Goal: Navigation & Orientation: Find specific page/section

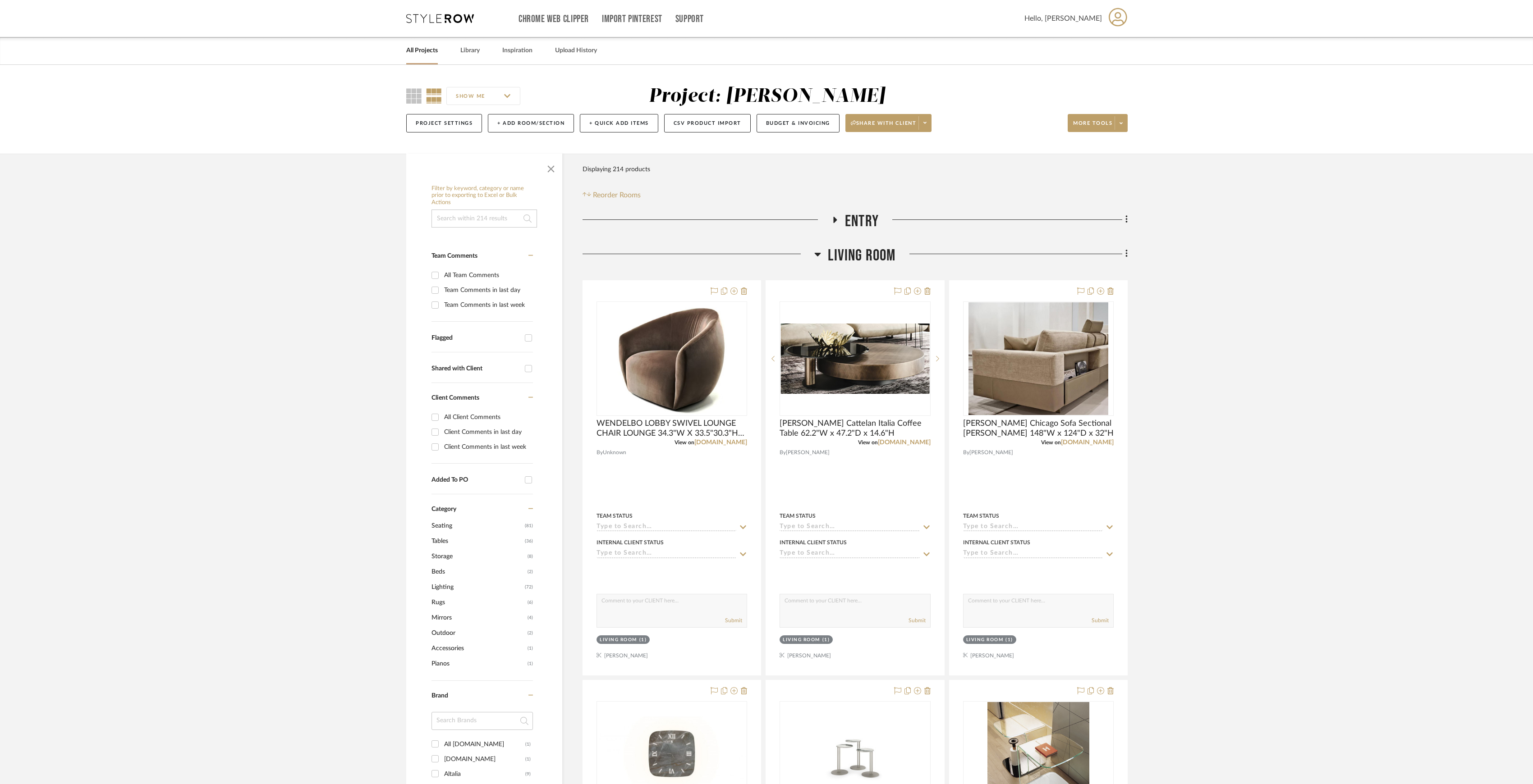
click at [415, 53] on link "All Projects" at bounding box center [422, 51] width 32 height 12
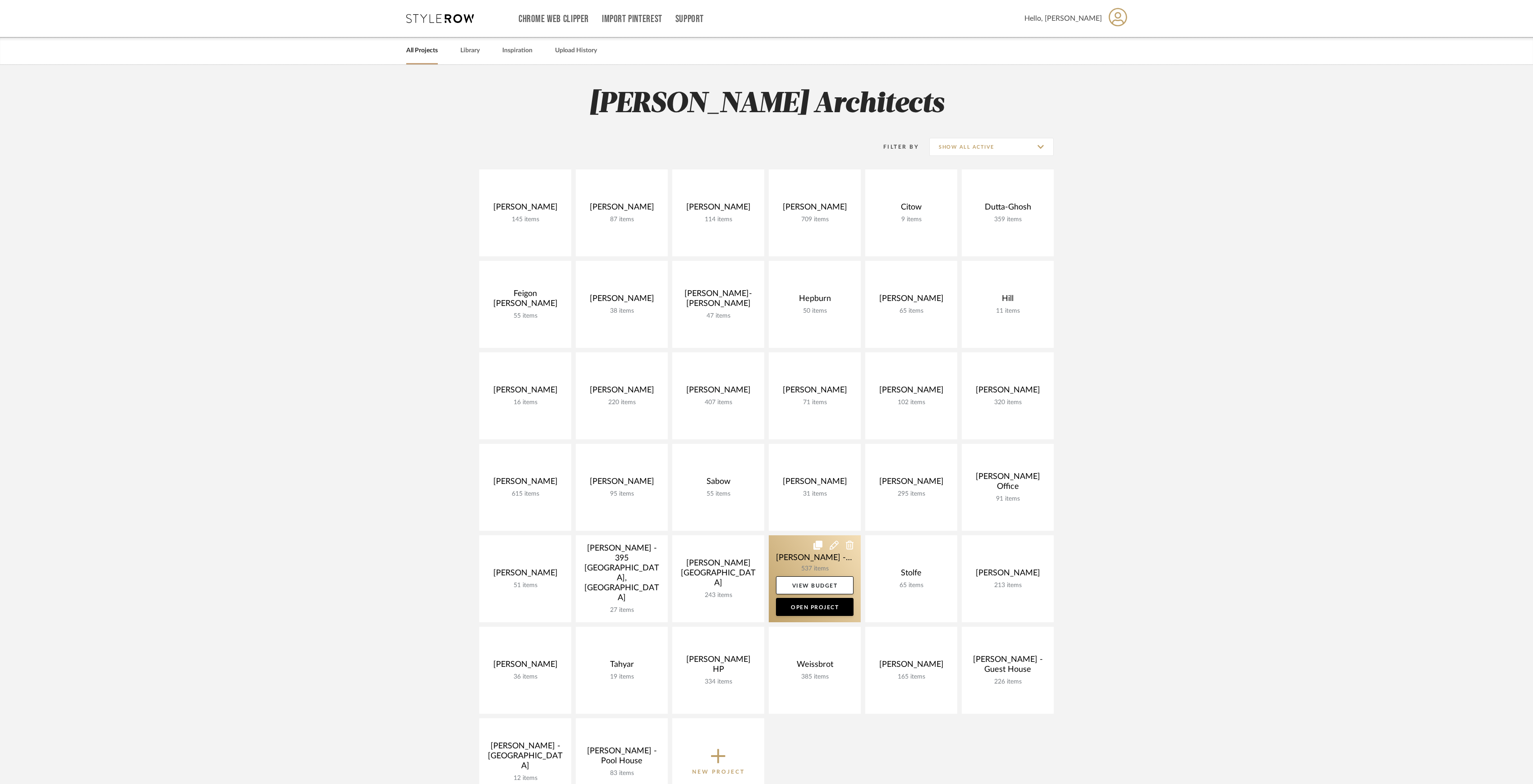
scroll to position [60, 0]
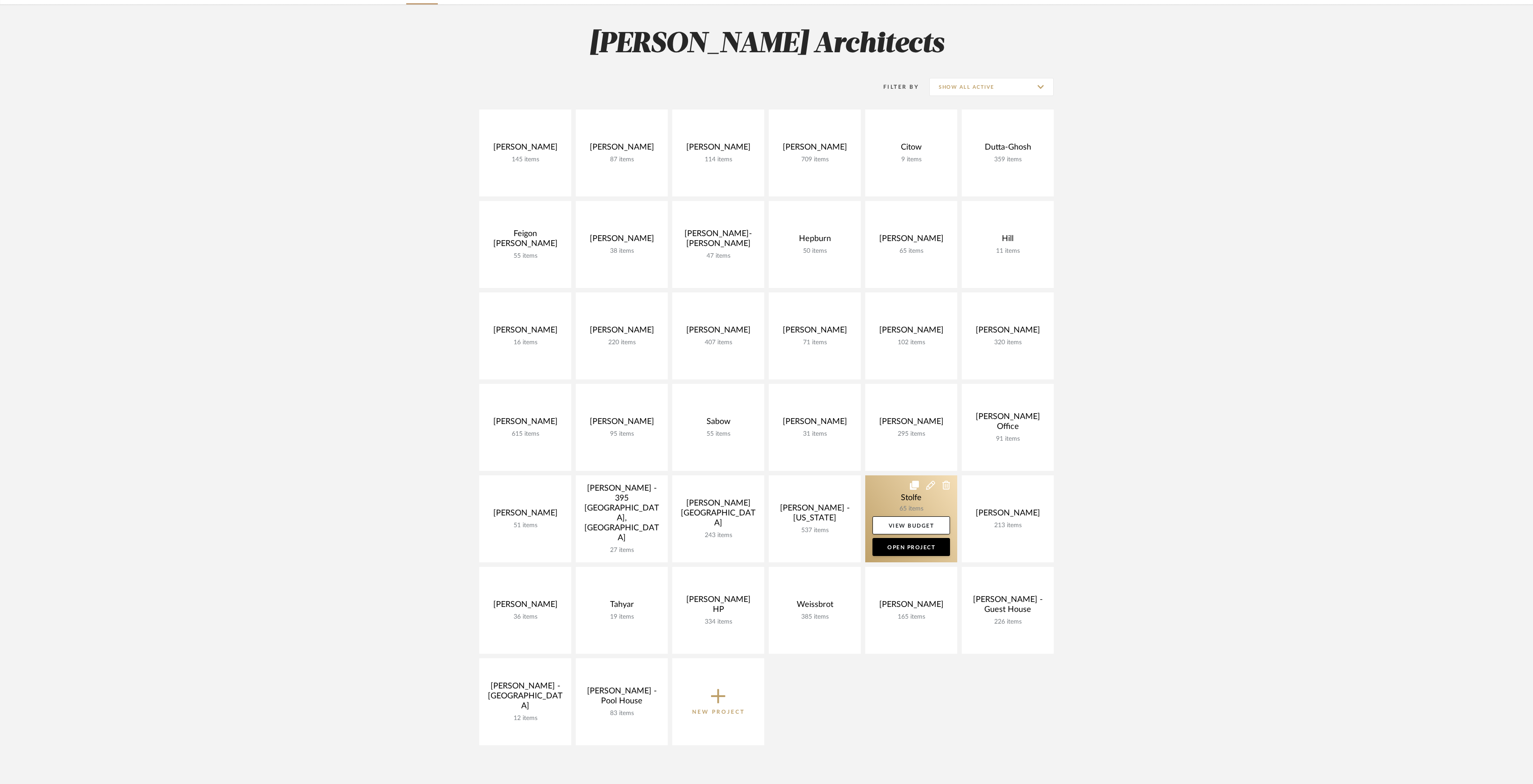
click at [908, 503] on link at bounding box center [911, 519] width 92 height 87
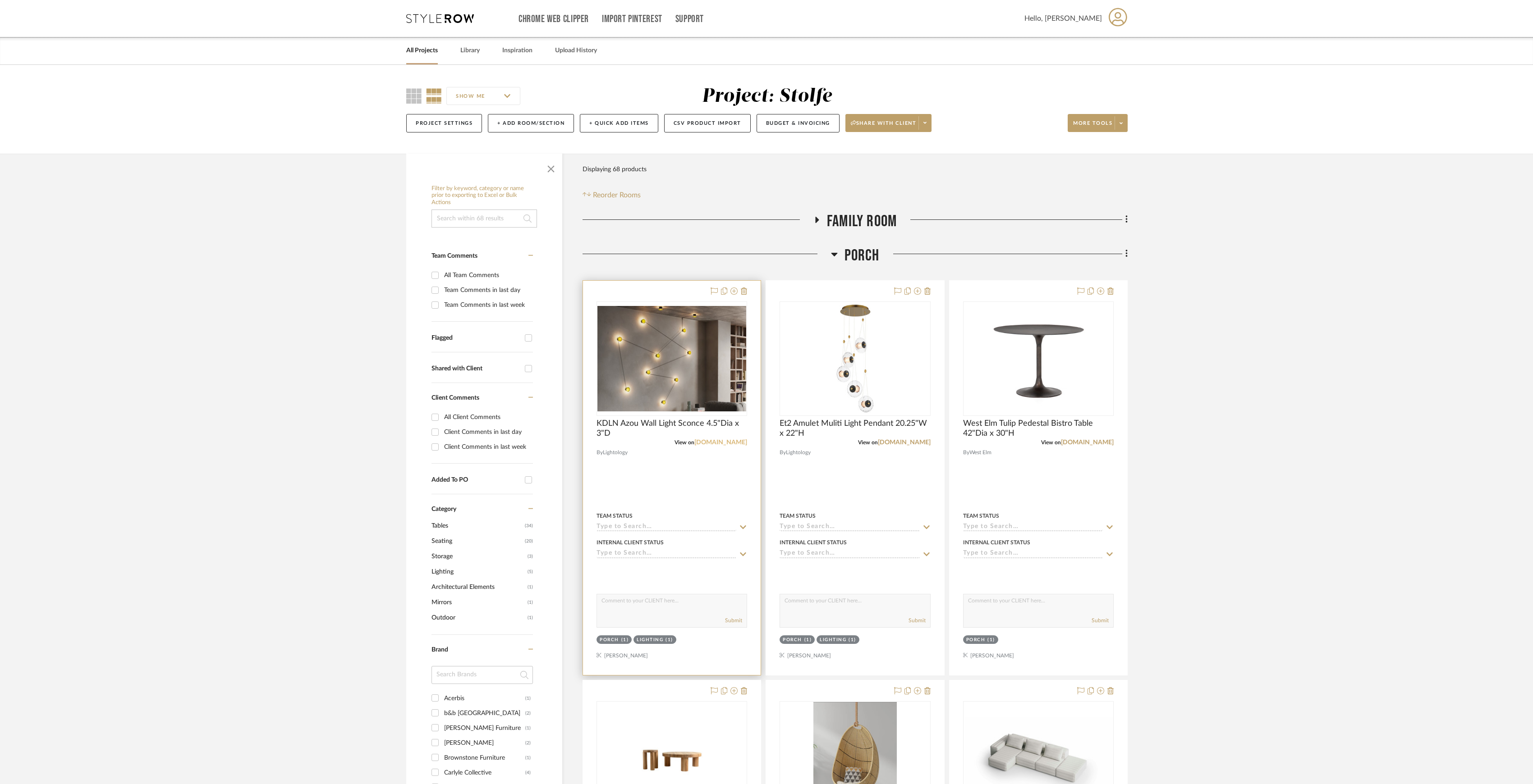
click at [738, 442] on link "[DOMAIN_NAME]" at bounding box center [720, 442] width 53 height 7
click at [418, 55] on link "All Projects" at bounding box center [422, 51] width 32 height 12
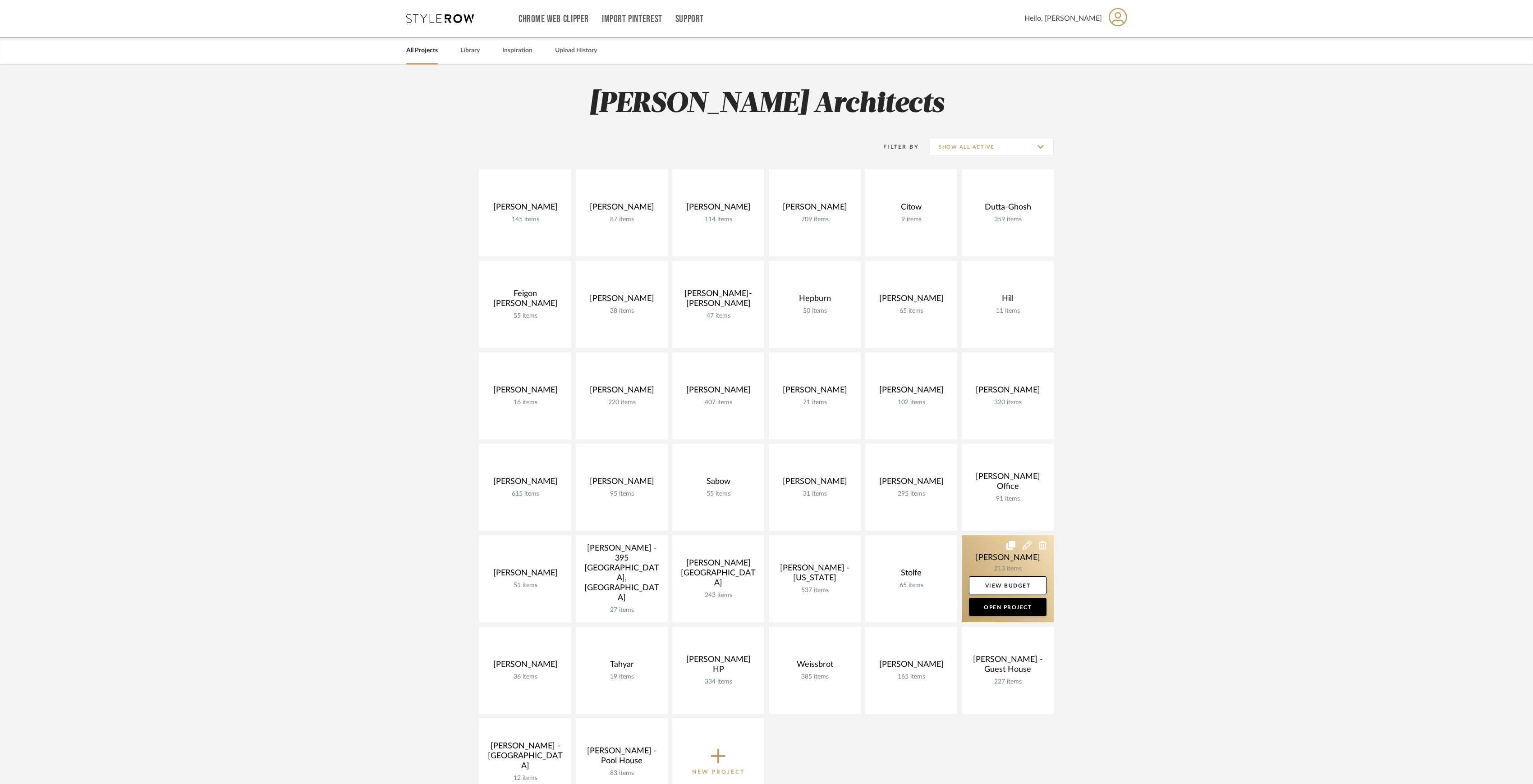
click at [1002, 559] on link at bounding box center [1008, 579] width 92 height 87
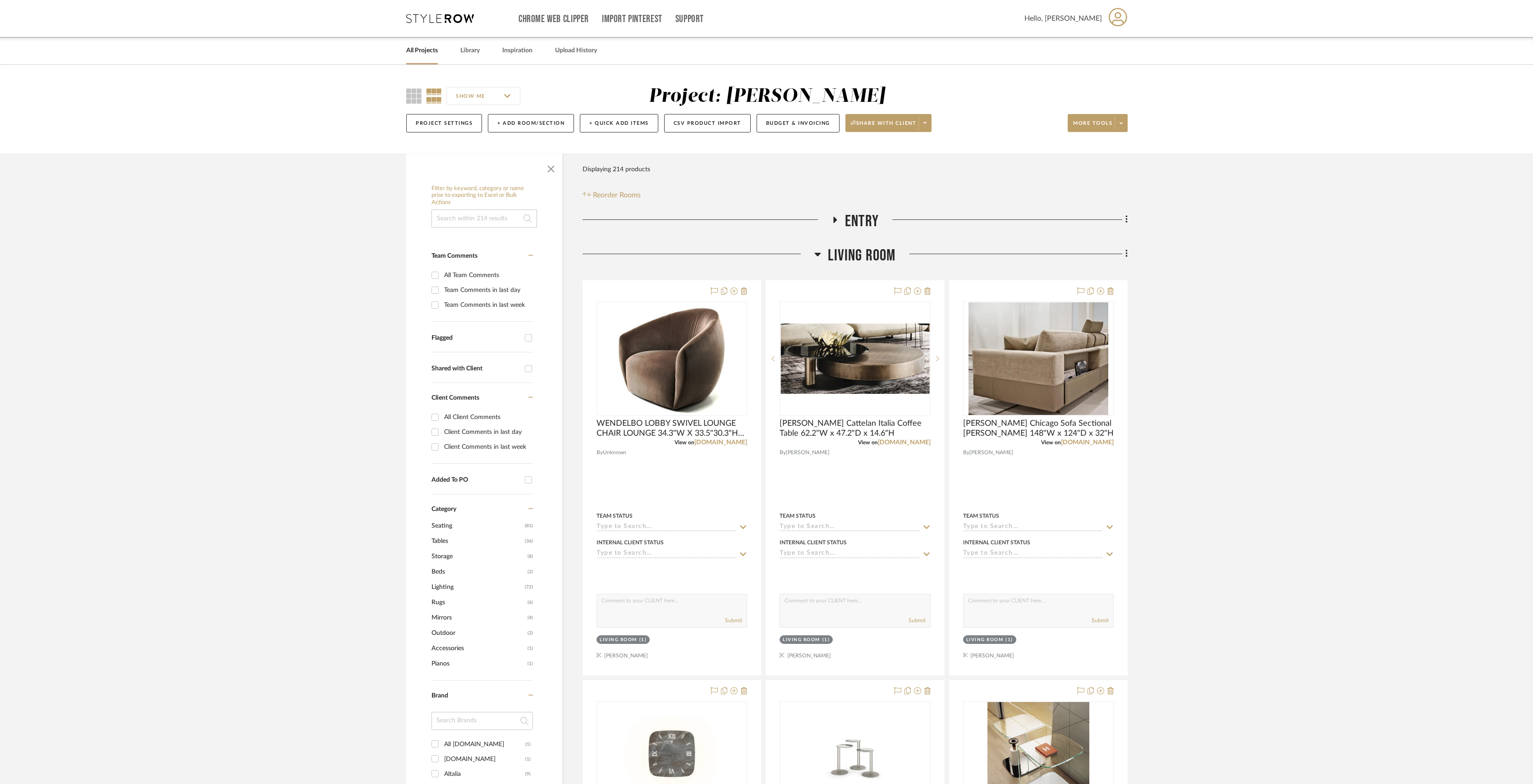
click at [864, 251] on span "Living Room" at bounding box center [861, 256] width 68 height 19
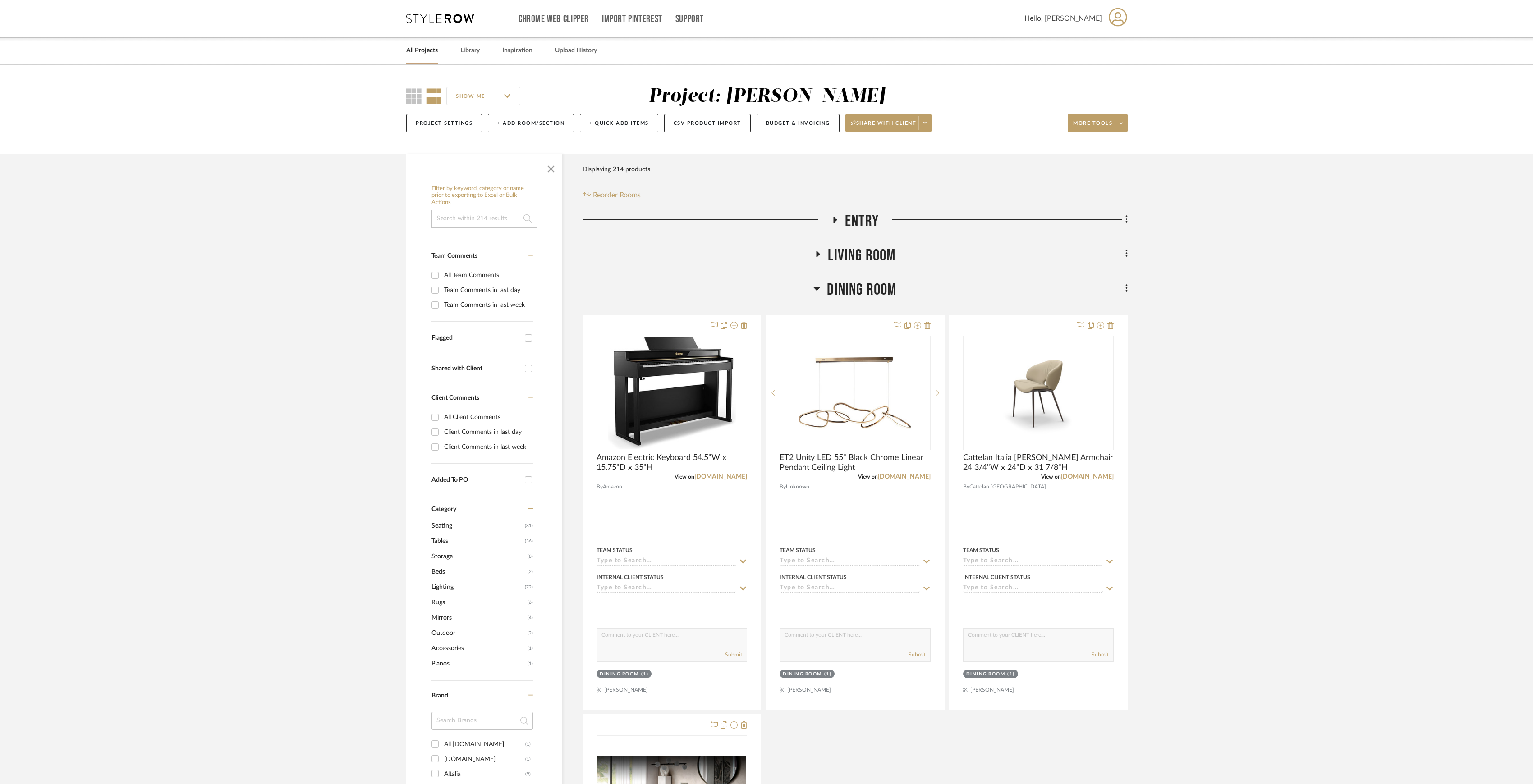
click at [860, 223] on span "Entry" at bounding box center [861, 222] width 34 height 19
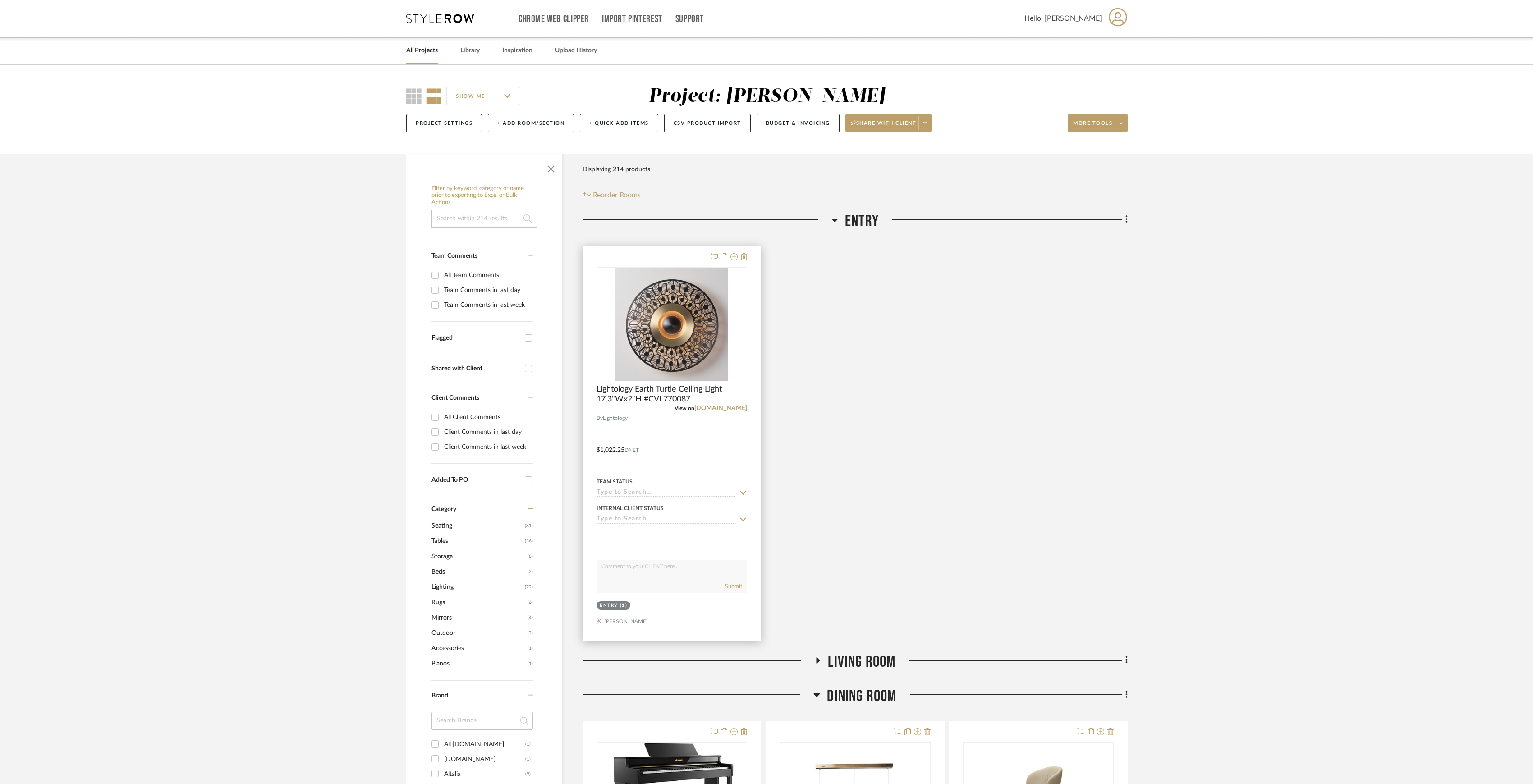
click at [717, 405] on div "View on [DOMAIN_NAME]" at bounding box center [672, 408] width 151 height 8
click at [718, 408] on link "[DOMAIN_NAME]" at bounding box center [720, 408] width 53 height 7
click at [869, 227] on span "Entry" at bounding box center [861, 222] width 34 height 19
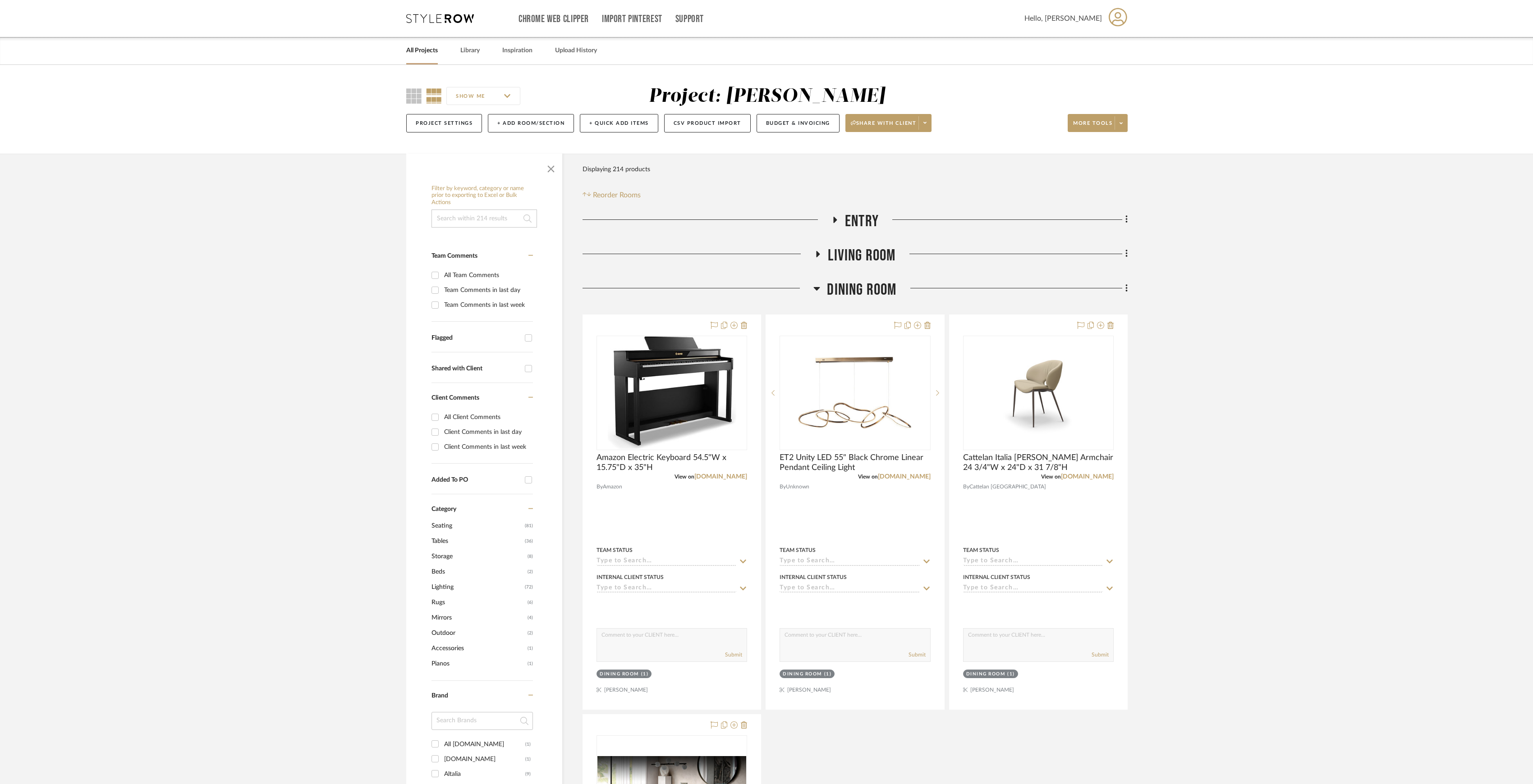
click at [850, 251] on span "Living Room" at bounding box center [861, 256] width 68 height 19
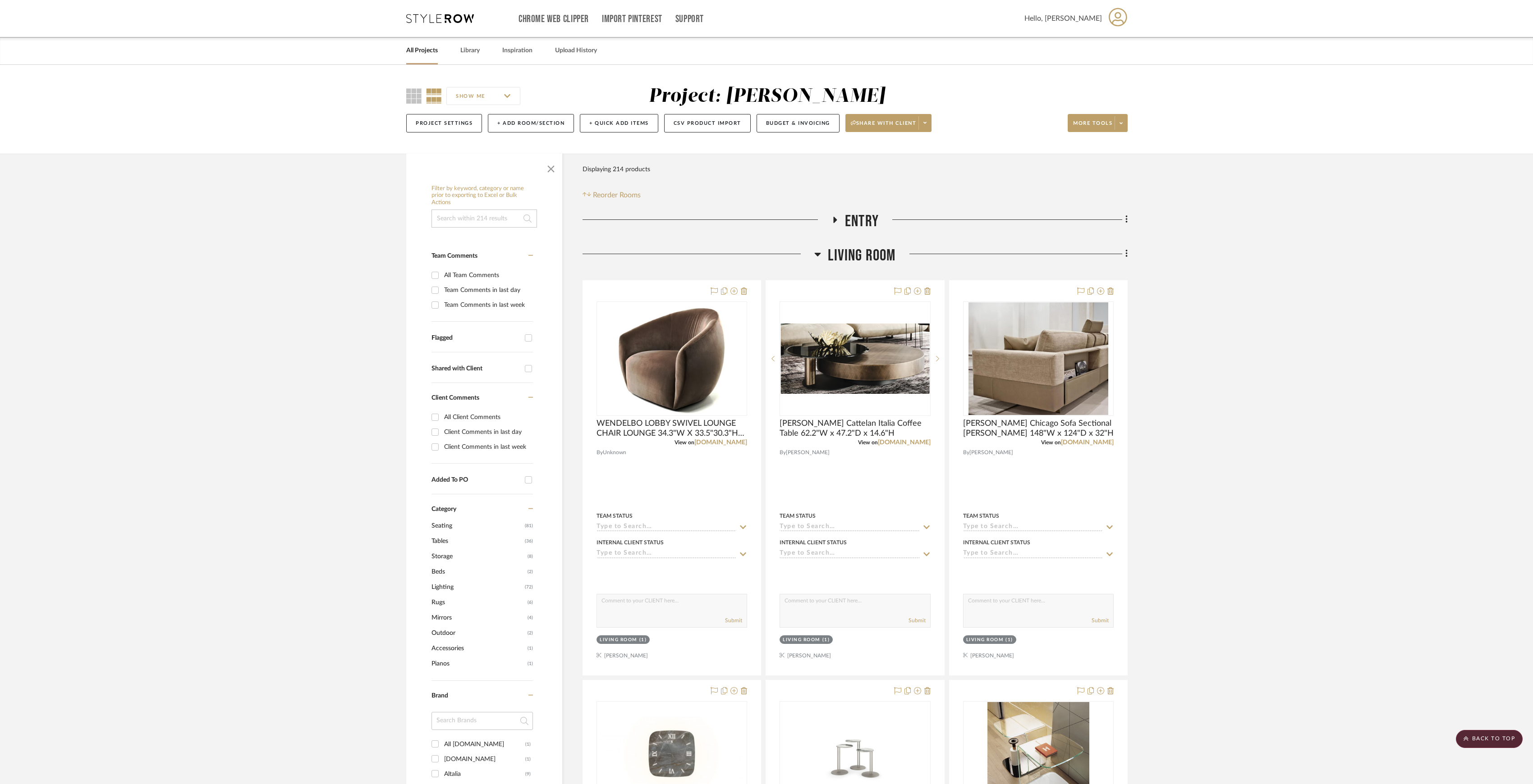
click at [867, 268] on div "Living Room" at bounding box center [855, 257] width 545 height 23
click at [867, 256] on span "Living Room" at bounding box center [861, 256] width 68 height 19
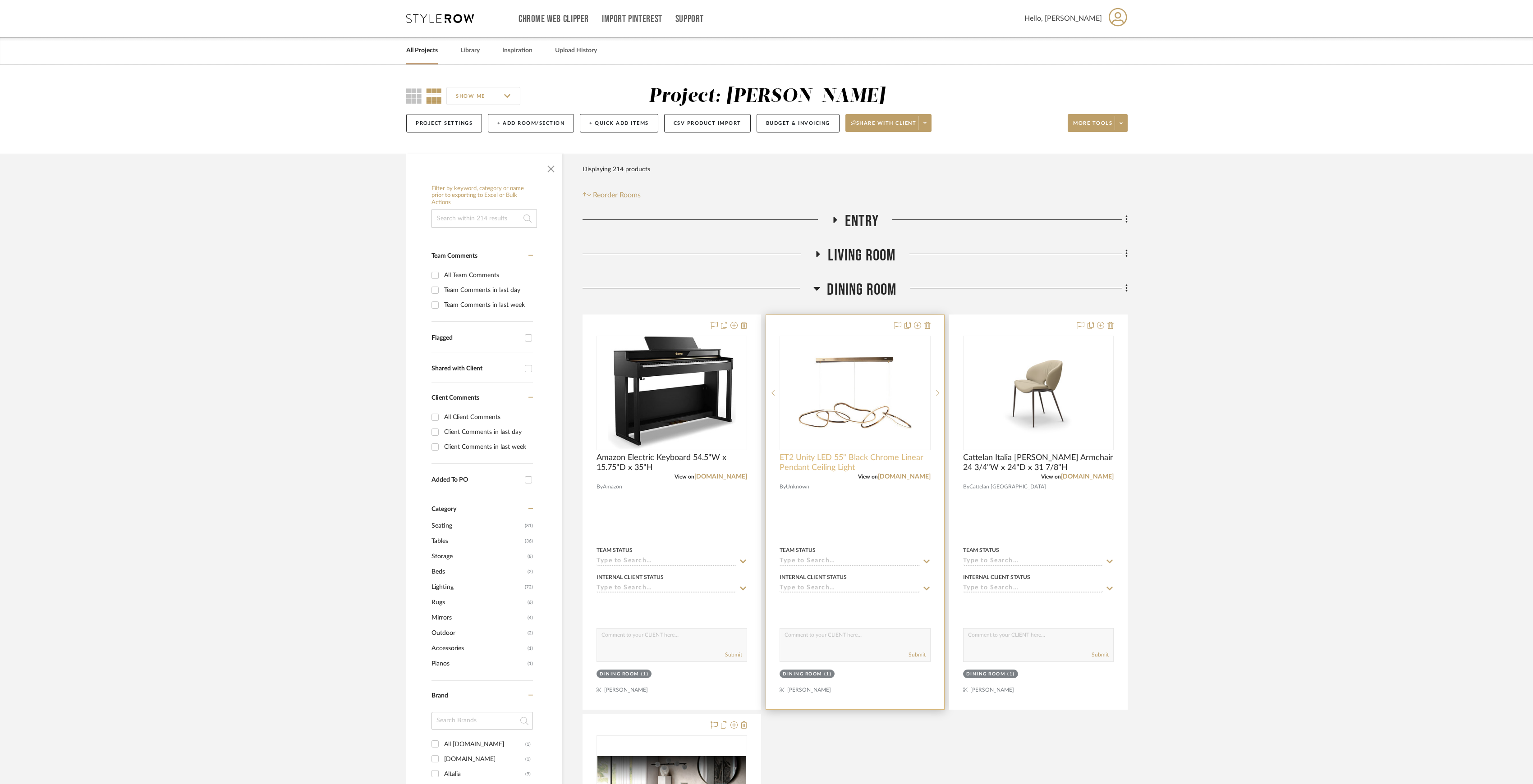
click at [844, 457] on span "ET2 Unity LED 55" Black Chrome Linear Pendant Ceiling Light" at bounding box center [855, 463] width 151 height 20
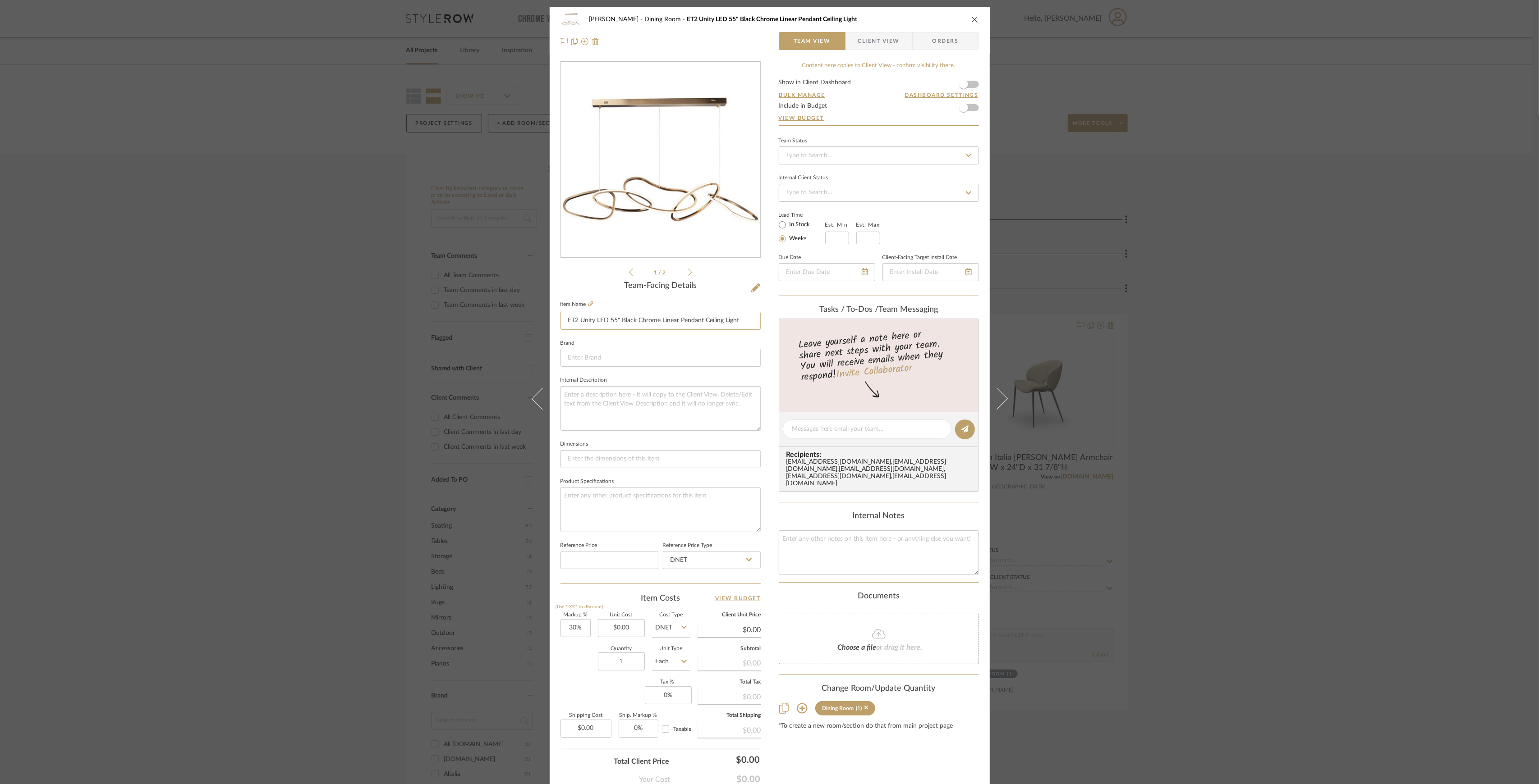
drag, startPoint x: 565, startPoint y: 321, endPoint x: 802, endPoint y: 320, distance: 237.0
click at [802, 320] on div "[PERSON_NAME] Dining Room ET2 Unity LED 55" Black Chrome Linear Pendant Ceiling…" at bounding box center [770, 423] width 440 height 832
drag, startPoint x: 211, startPoint y: 293, endPoint x: 217, endPoint y: 294, distance: 6.1
click at [213, 293] on div "[PERSON_NAME] Dining Room ET2 Unity LED 55" Black Chrome Linear Pendant Ceiling…" at bounding box center [770, 392] width 1539 height 784
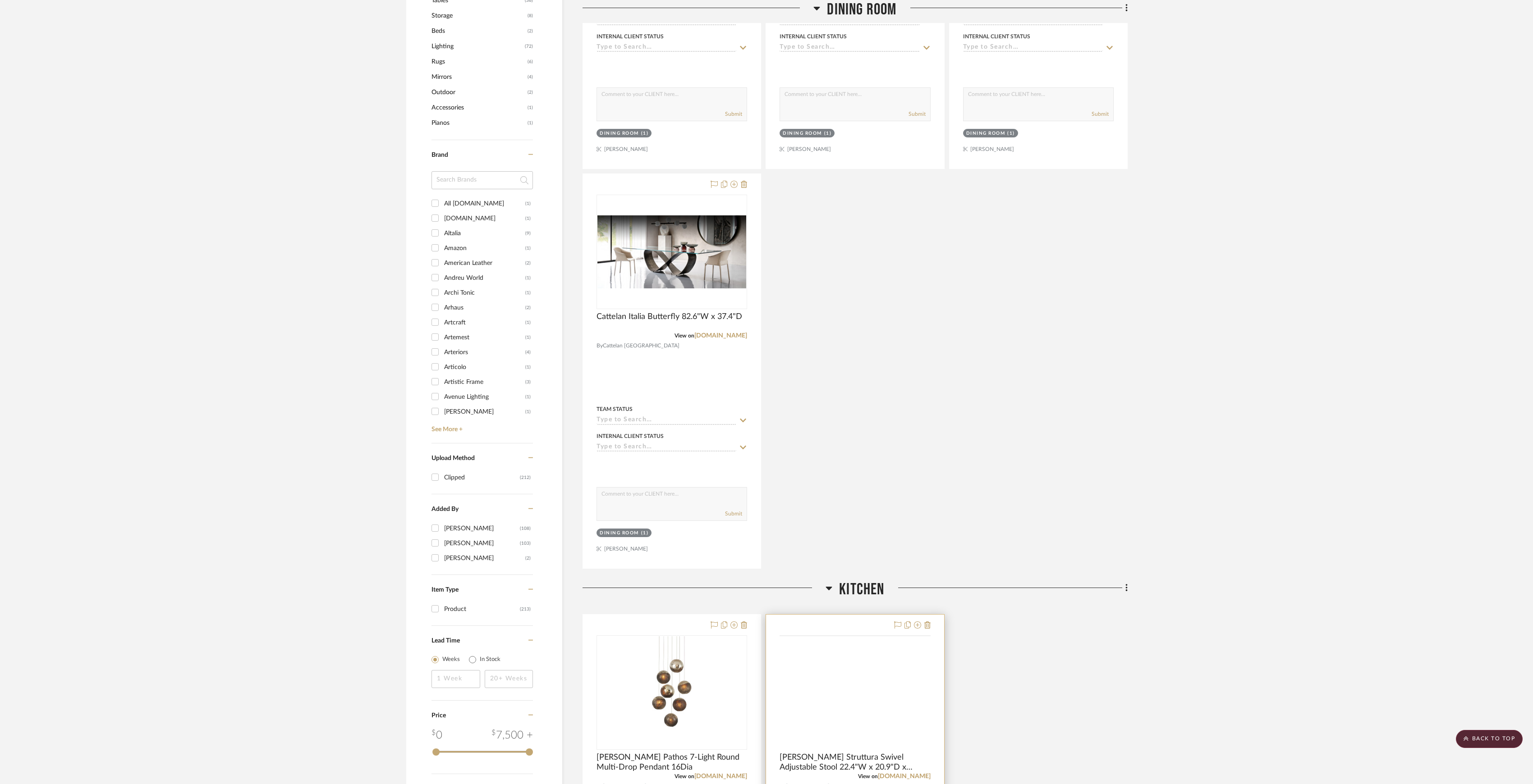
scroll to position [721, 0]
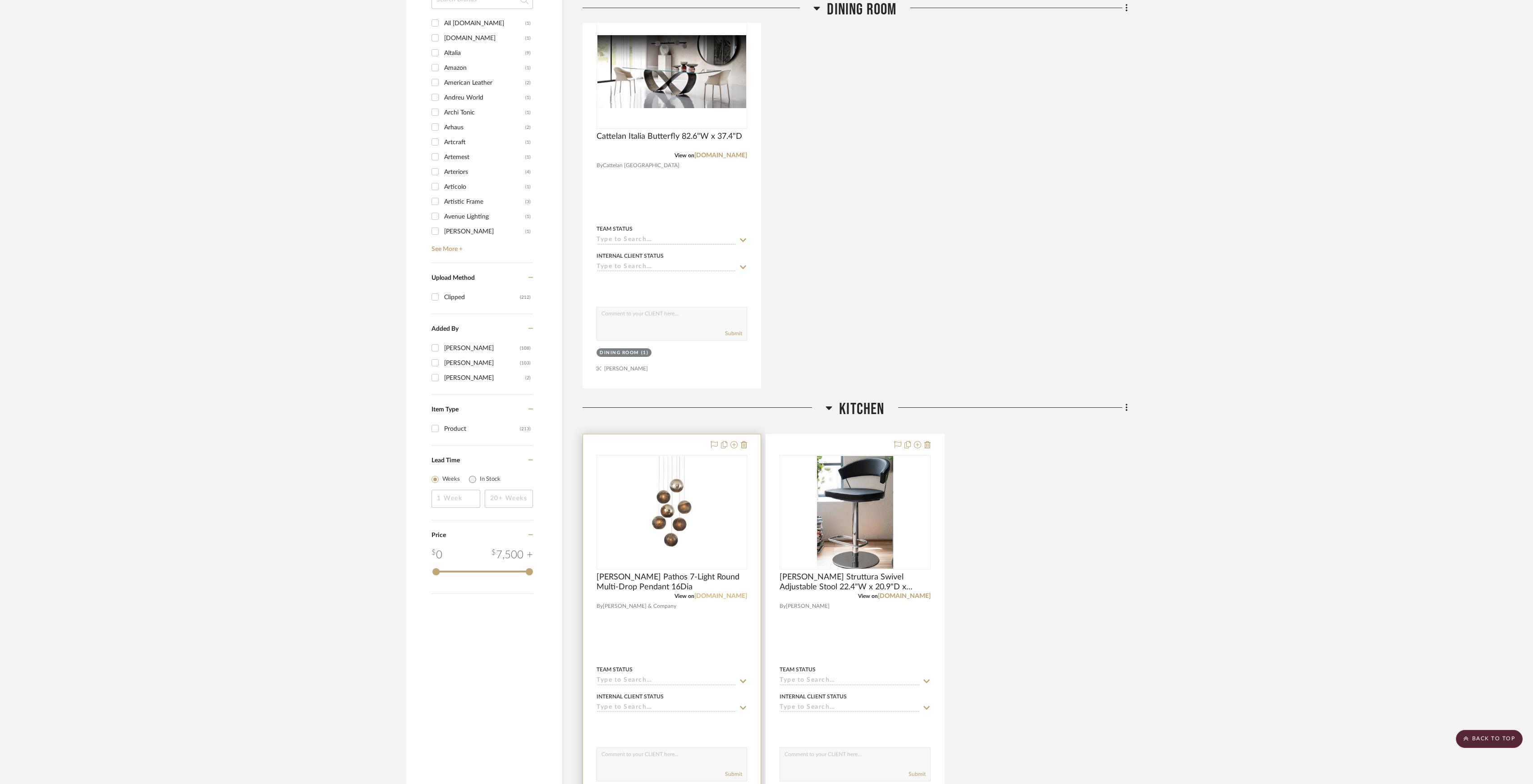
click at [720, 597] on link "[DOMAIN_NAME]" at bounding box center [720, 596] width 53 height 7
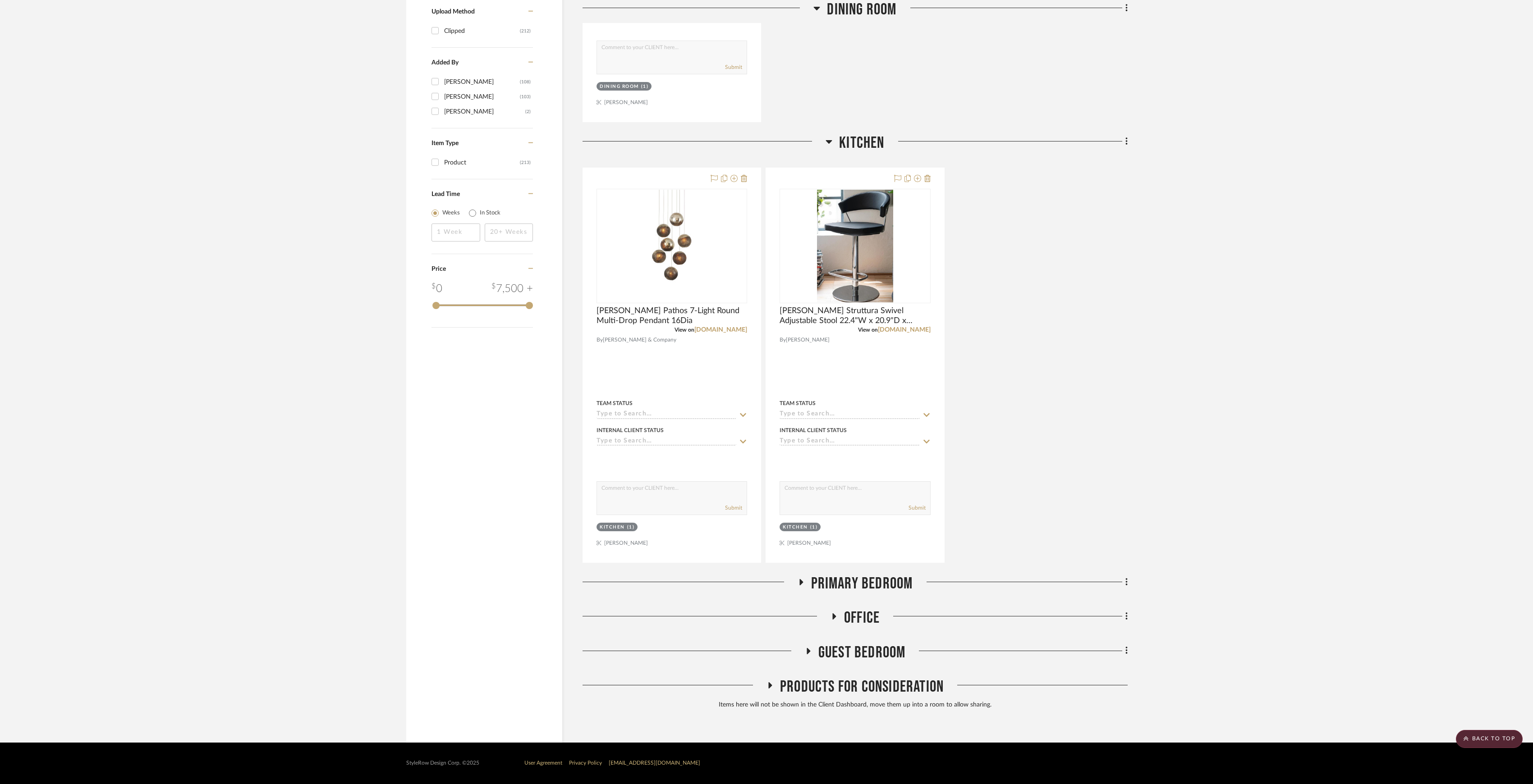
click at [904, 585] on span "Primary Bedroom" at bounding box center [862, 584] width 102 height 19
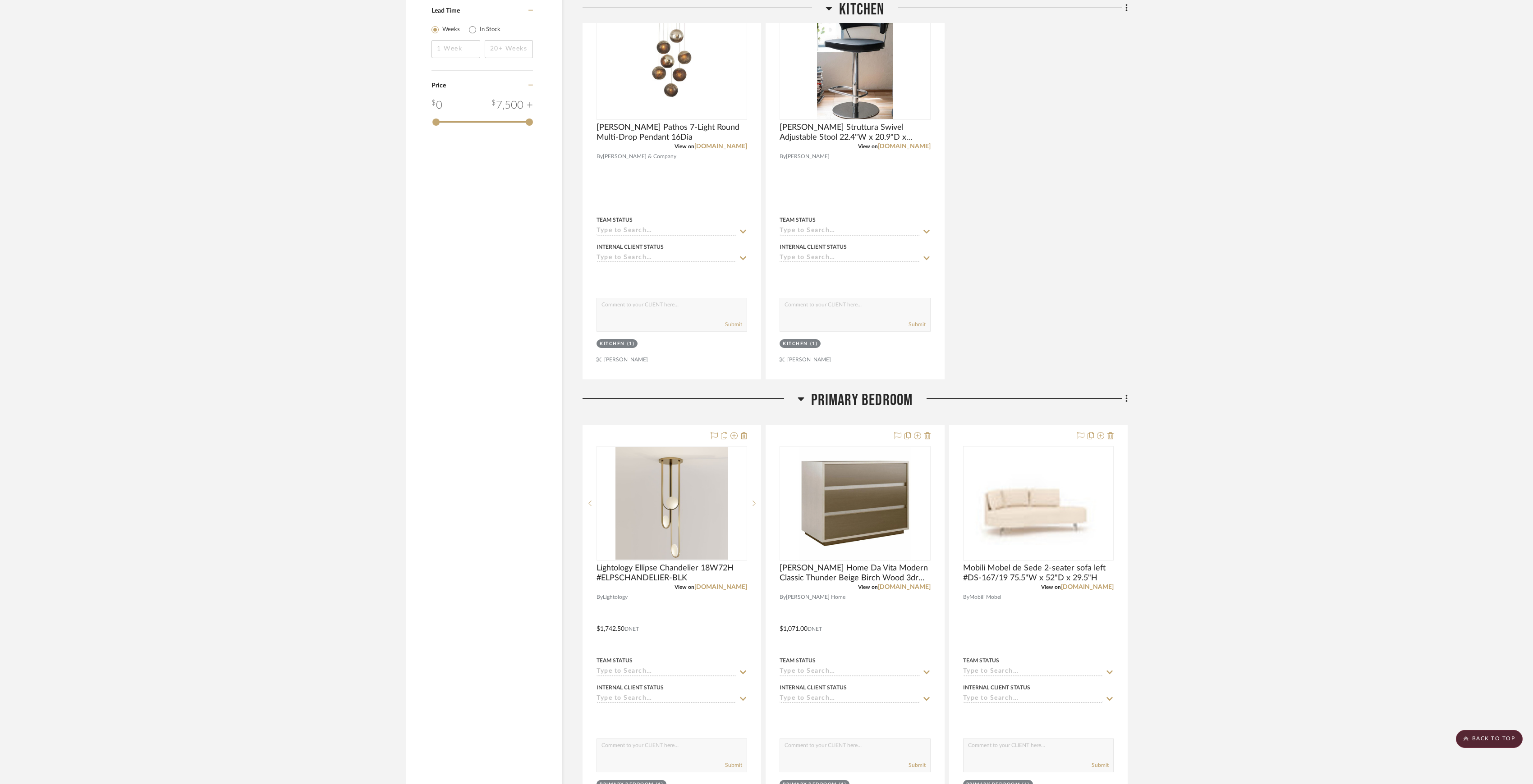
scroll to position [1291, 0]
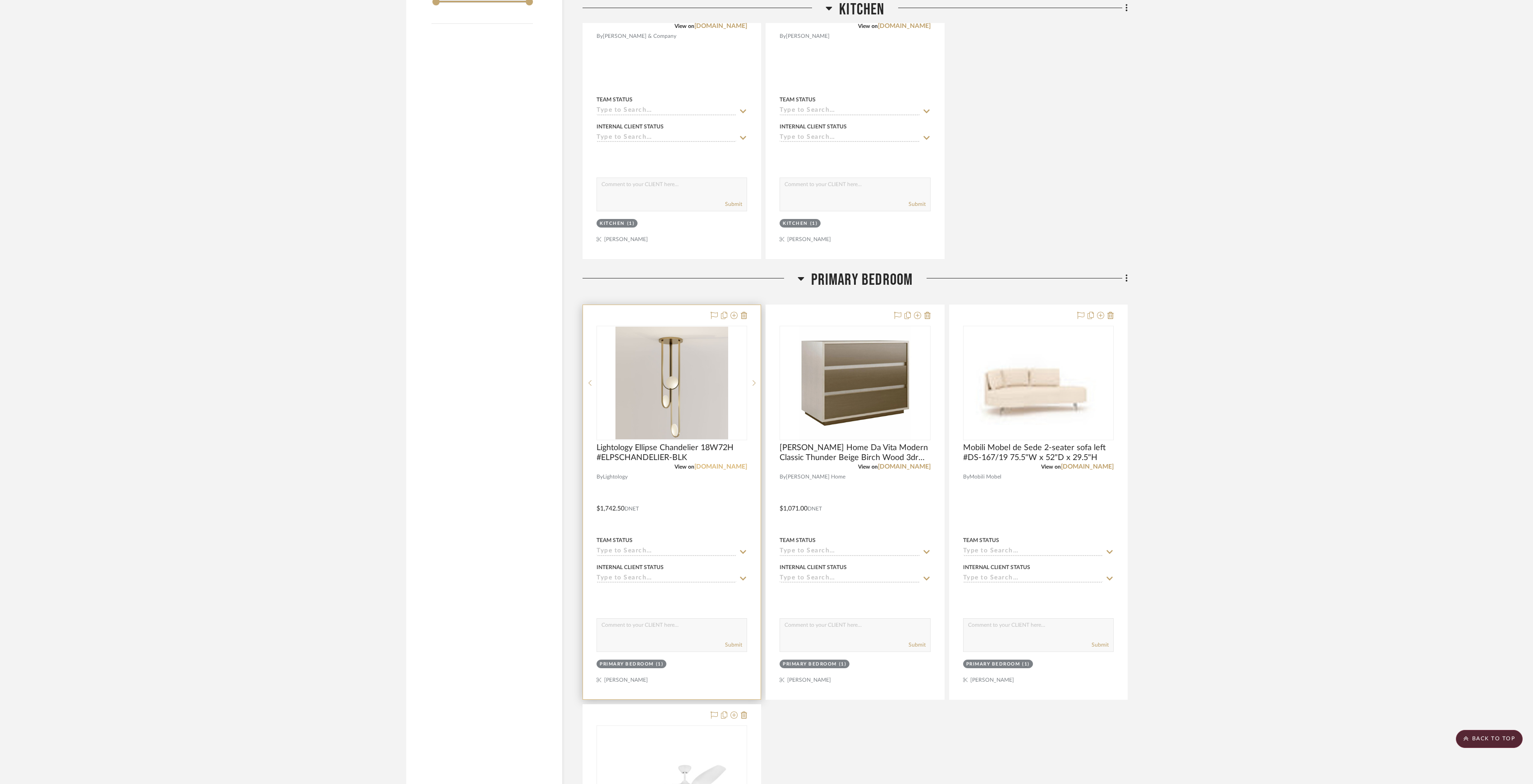
click at [727, 470] on link "[DOMAIN_NAME]" at bounding box center [720, 467] width 53 height 7
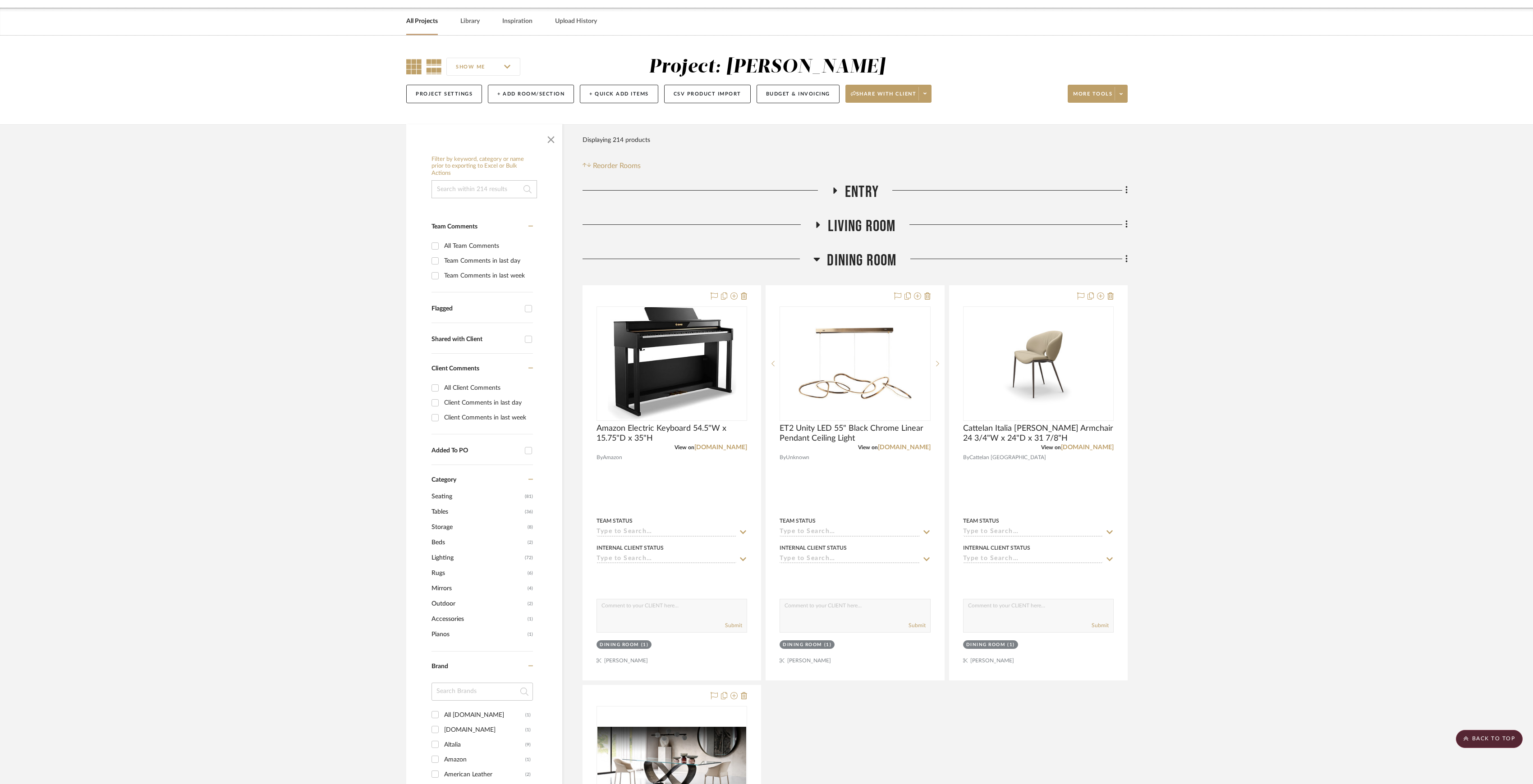
scroll to position [0, 0]
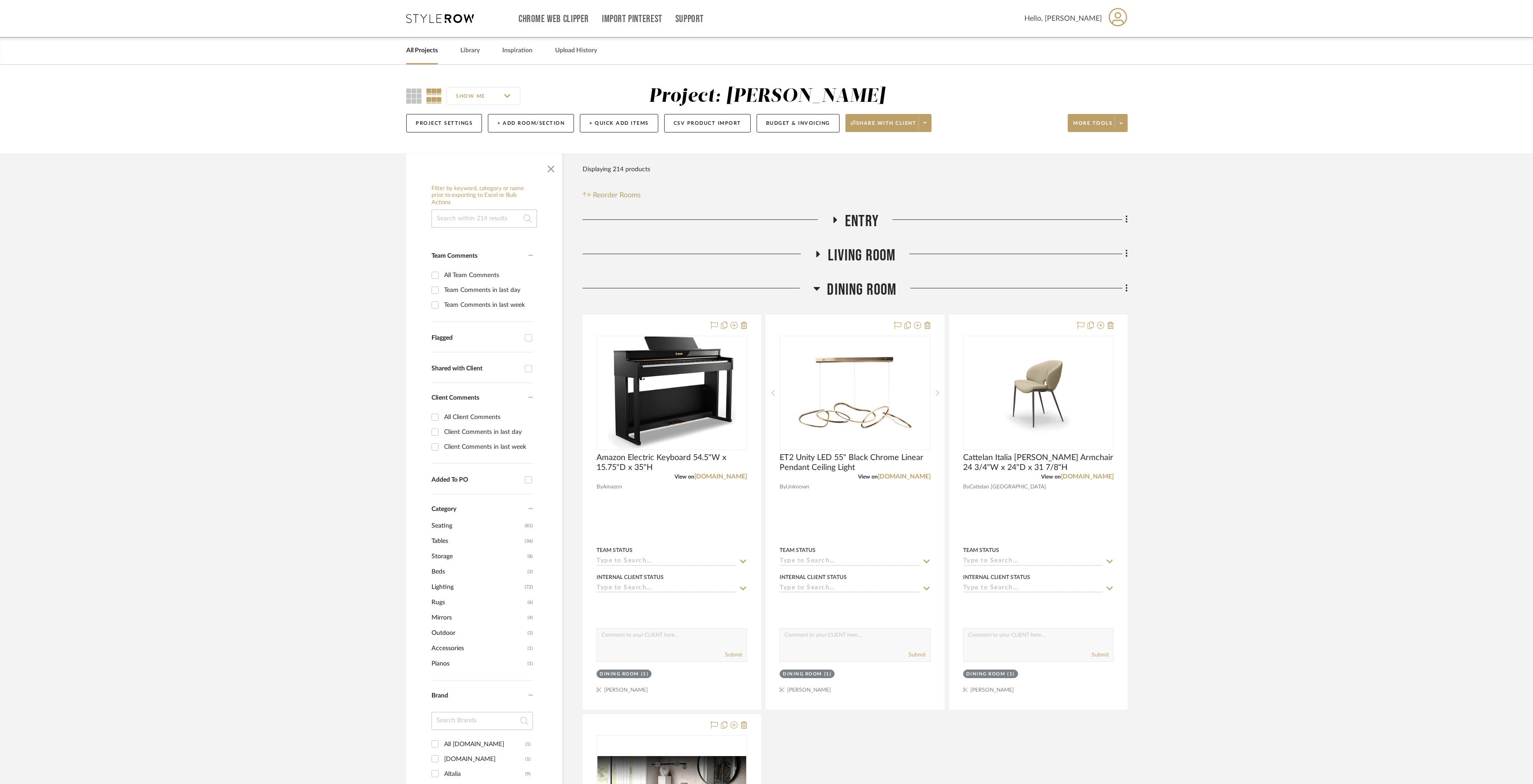
click at [420, 54] on link "All Projects" at bounding box center [422, 51] width 32 height 12
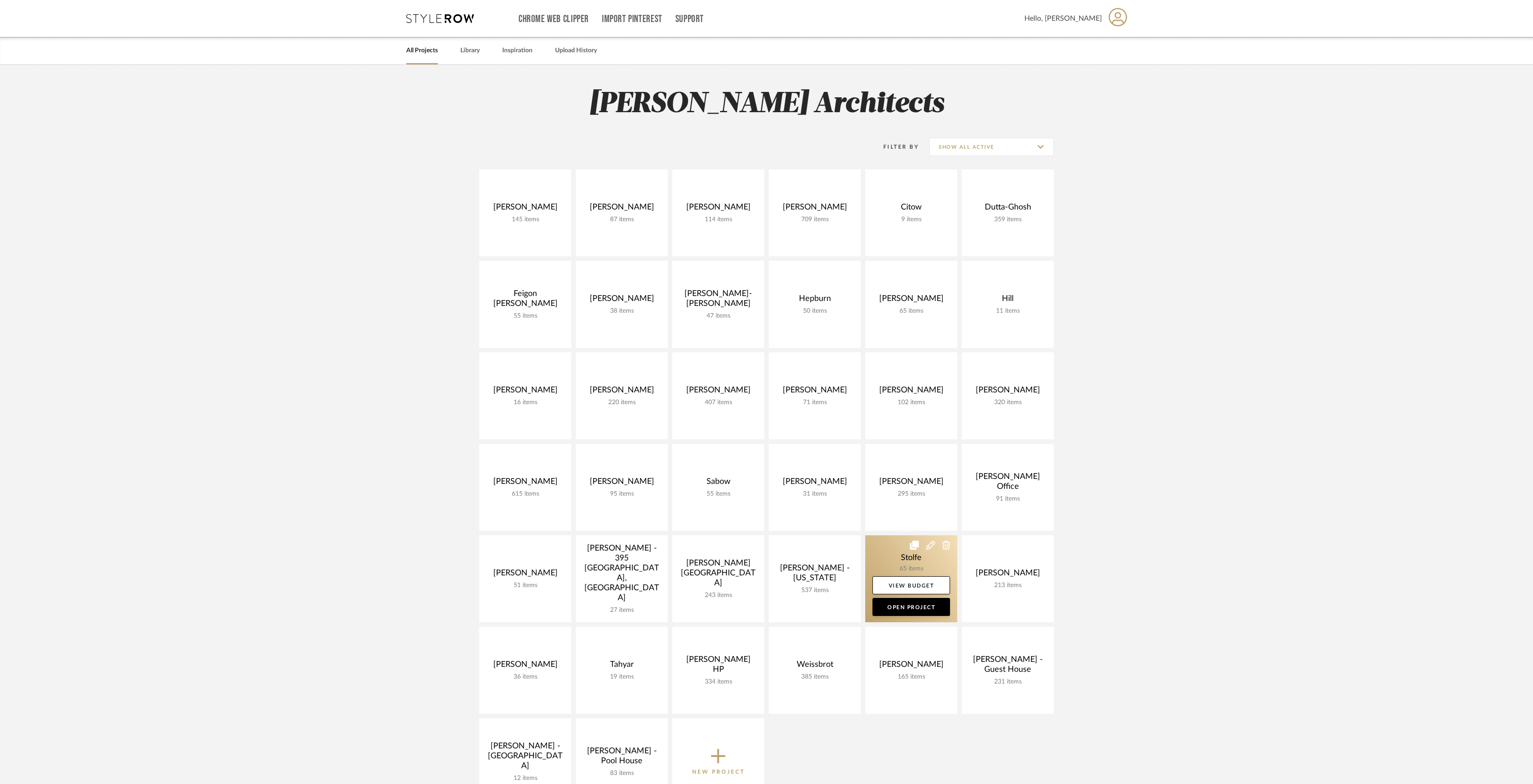
click at [909, 565] on link at bounding box center [911, 579] width 92 height 87
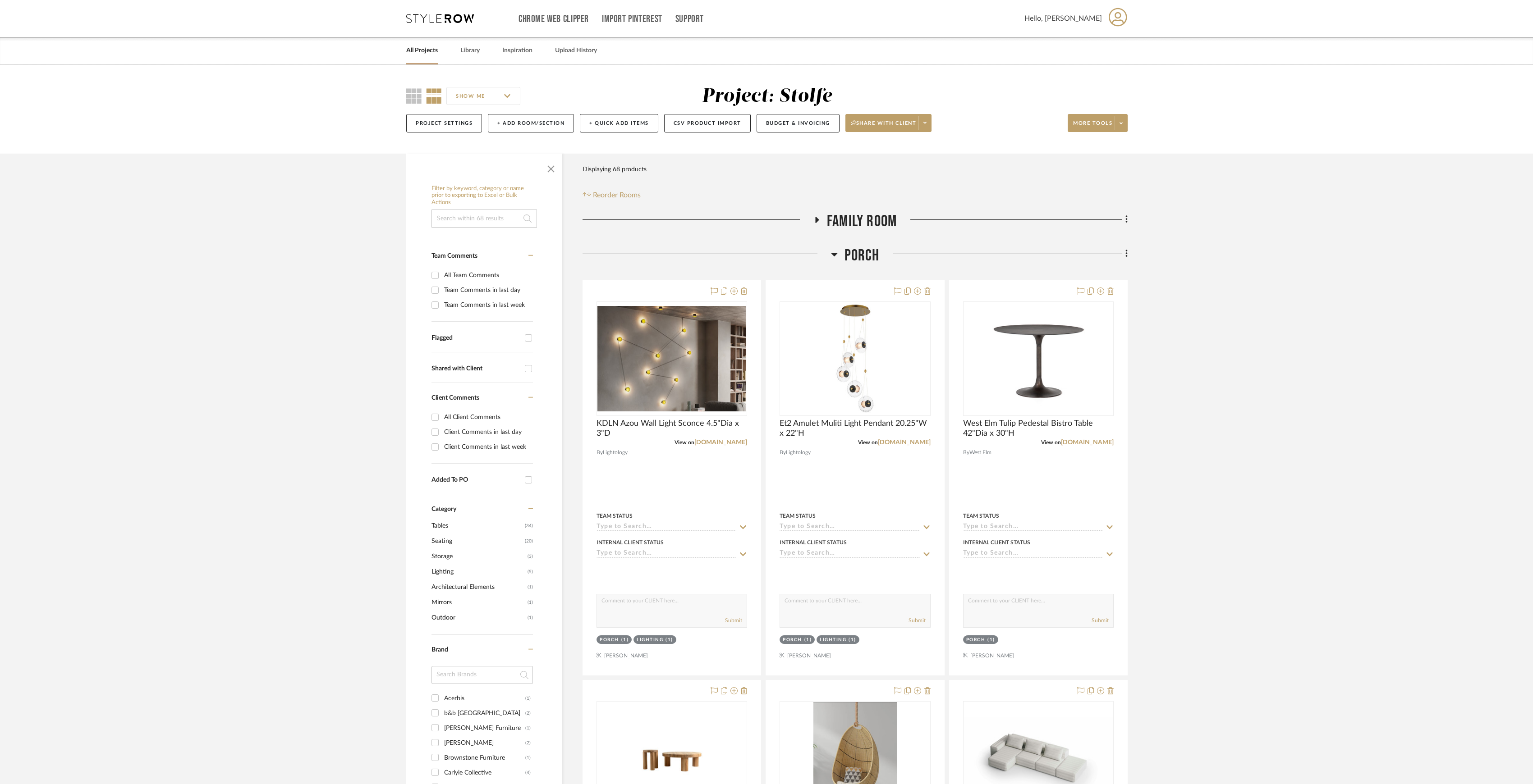
click at [871, 259] on span "Porch" at bounding box center [862, 256] width 35 height 19
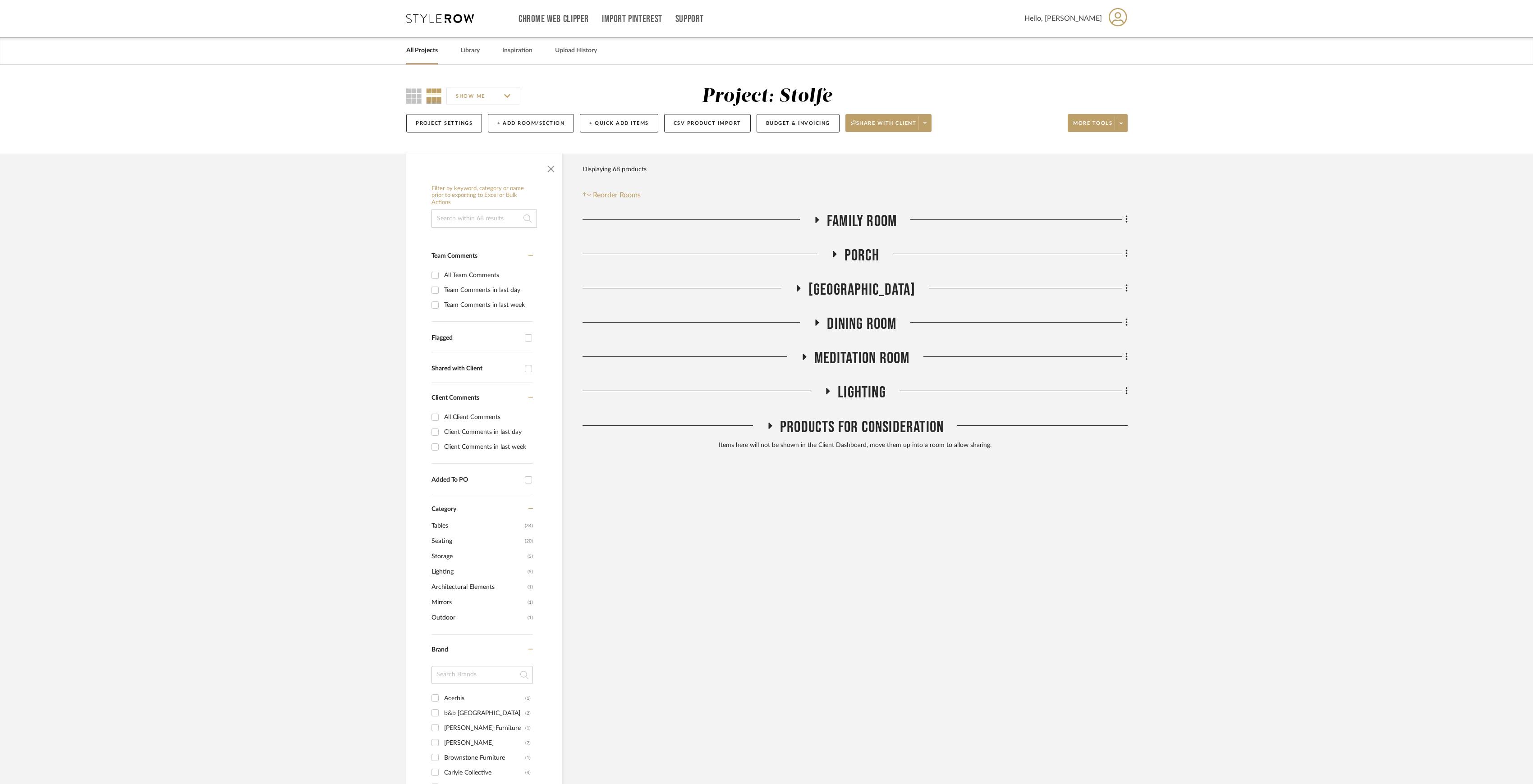
click at [861, 398] on span "Lighting" at bounding box center [861, 393] width 48 height 19
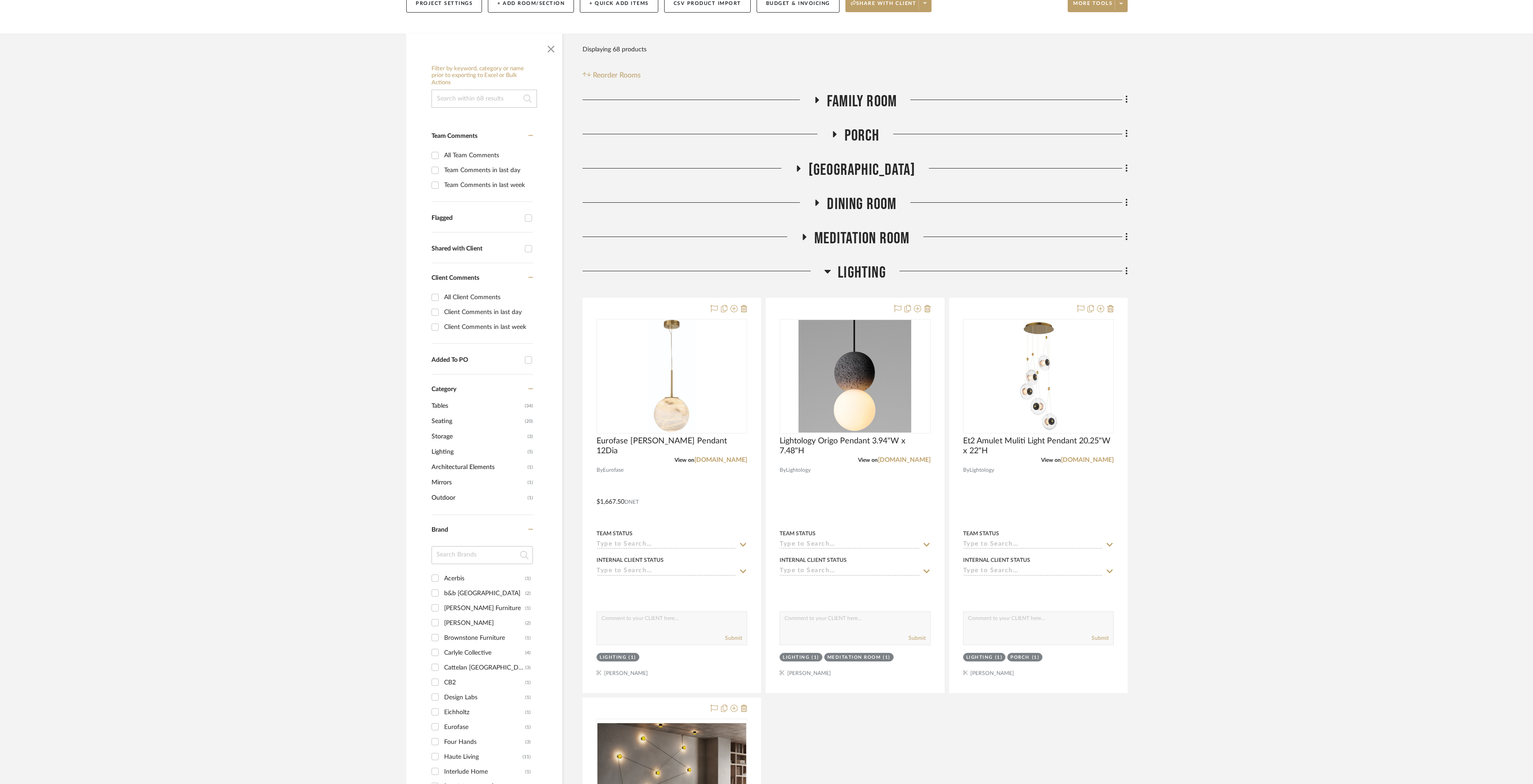
scroll to position [180, 0]
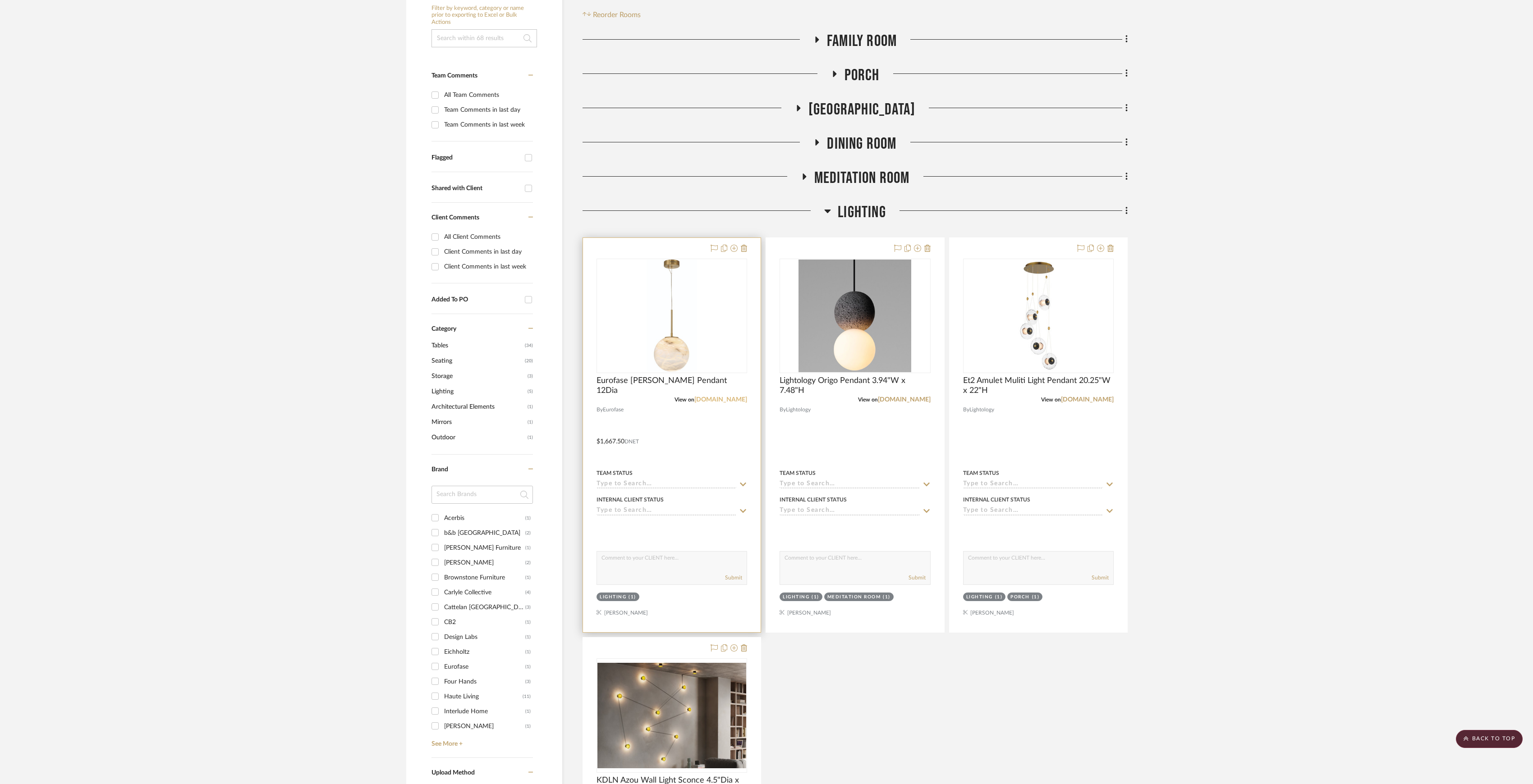
click at [723, 401] on link "[DOMAIN_NAME]" at bounding box center [720, 399] width 53 height 7
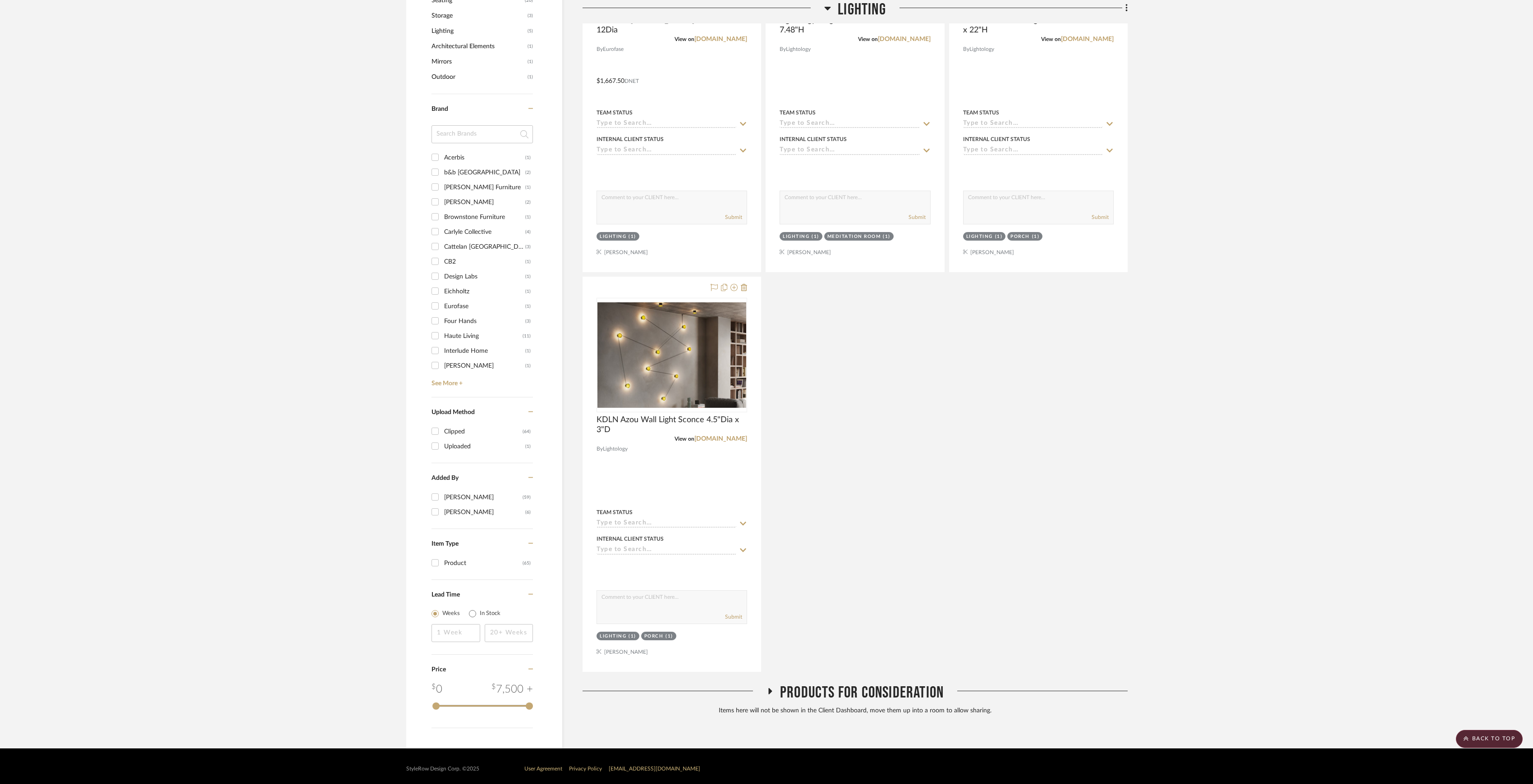
scroll to position [549, 0]
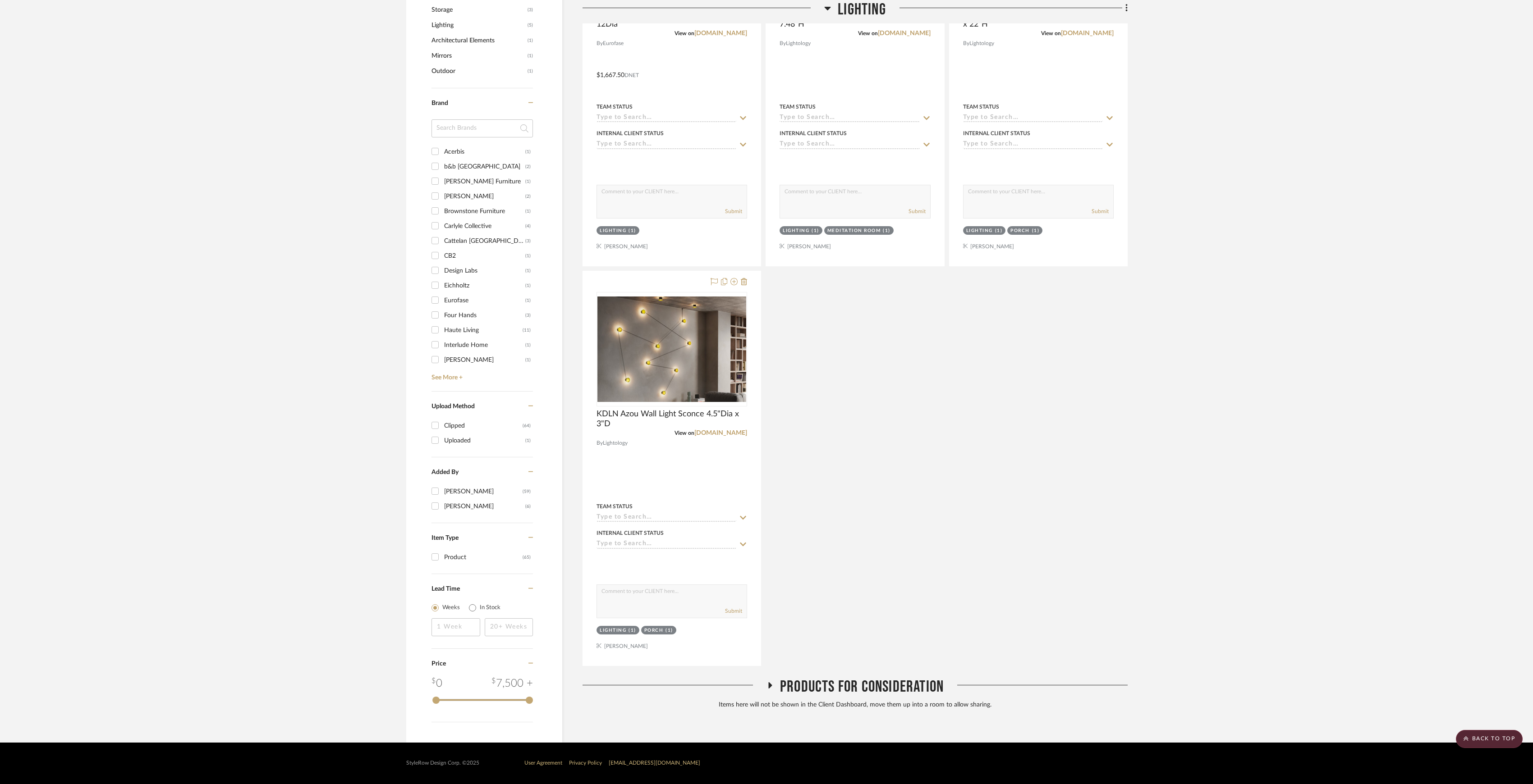
click at [867, 690] on span "Products For Consideration" at bounding box center [862, 687] width 164 height 19
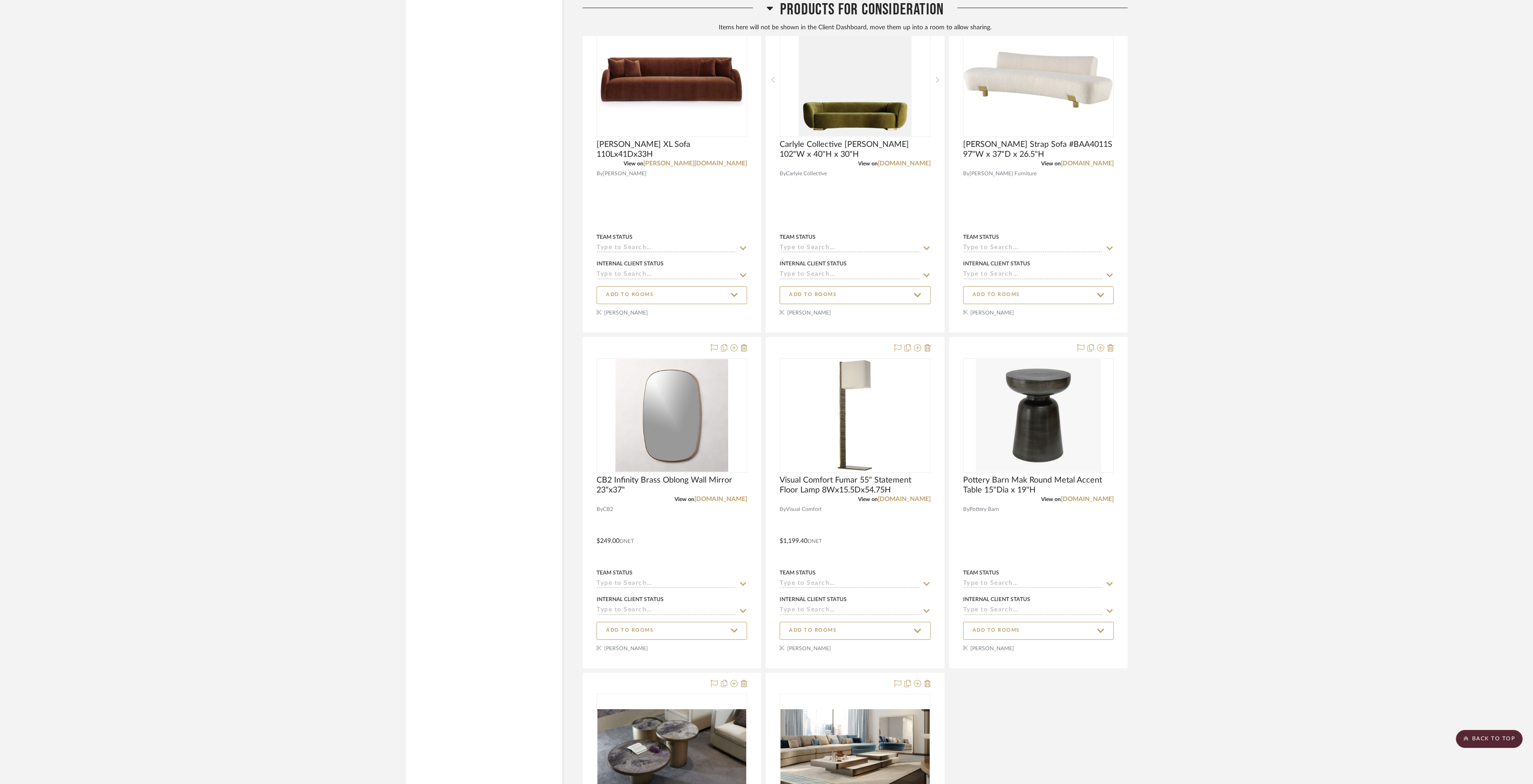
scroll to position [1570, 0]
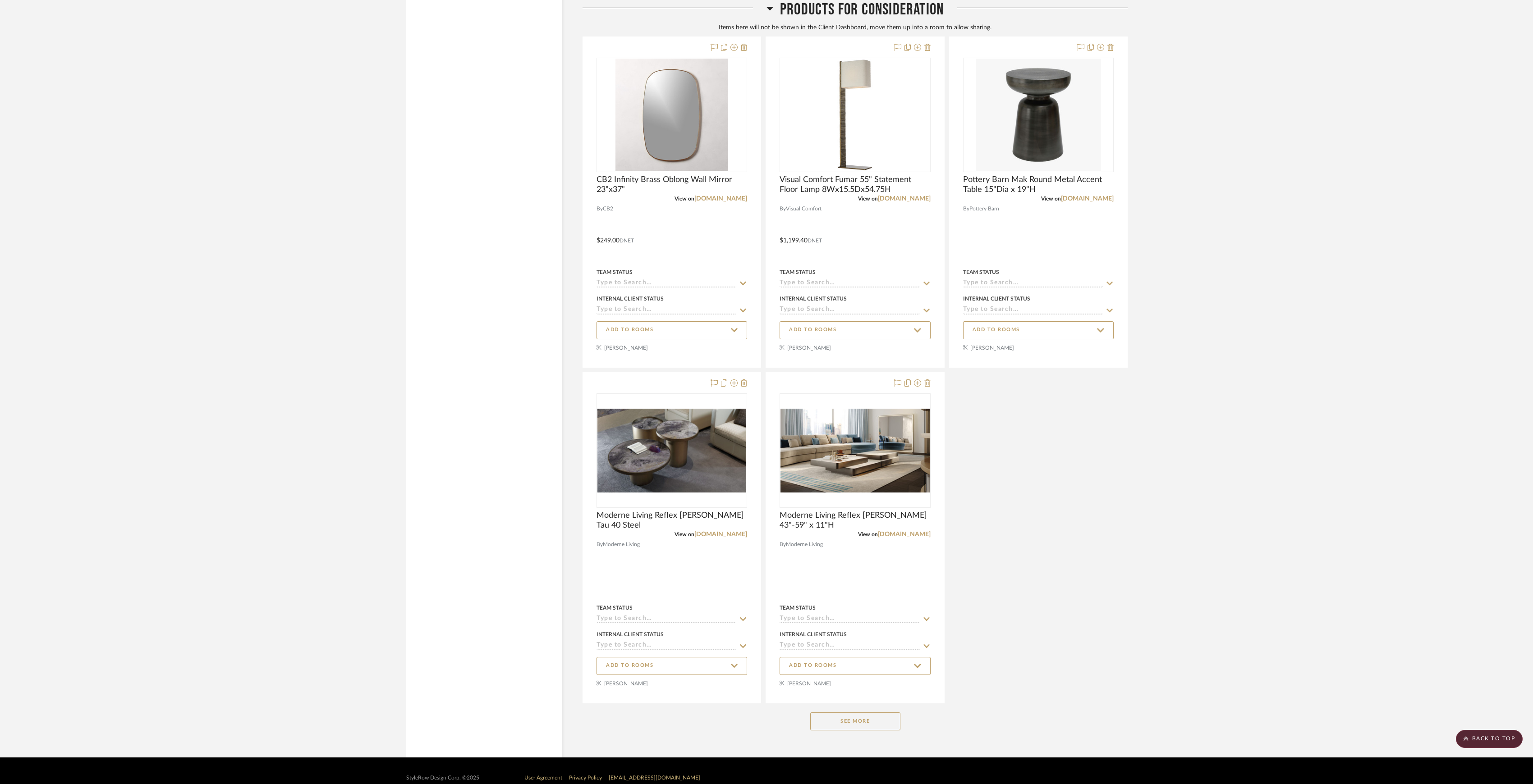
click at [870, 728] on button "See More" at bounding box center [855, 721] width 90 height 18
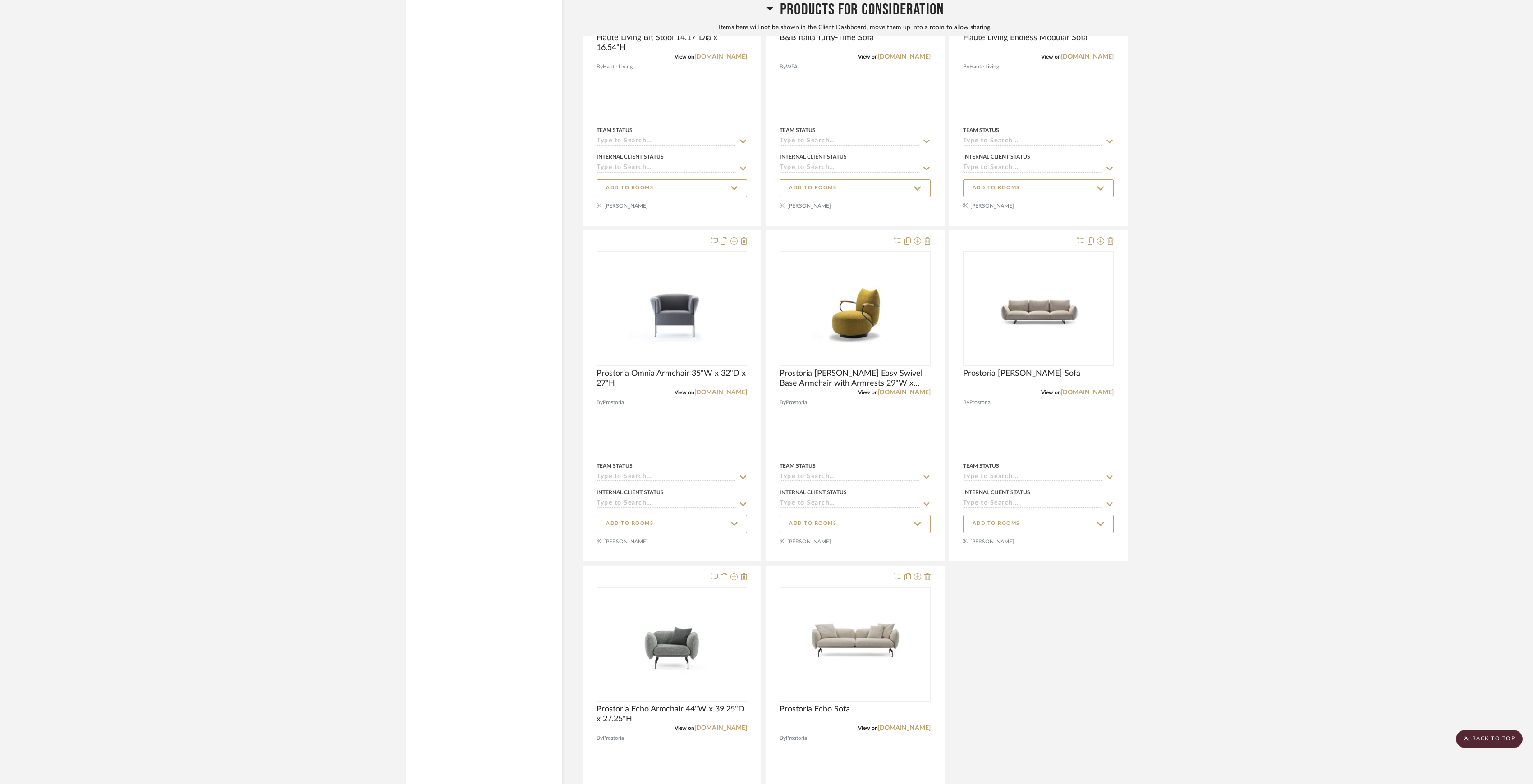
scroll to position [6311, 0]
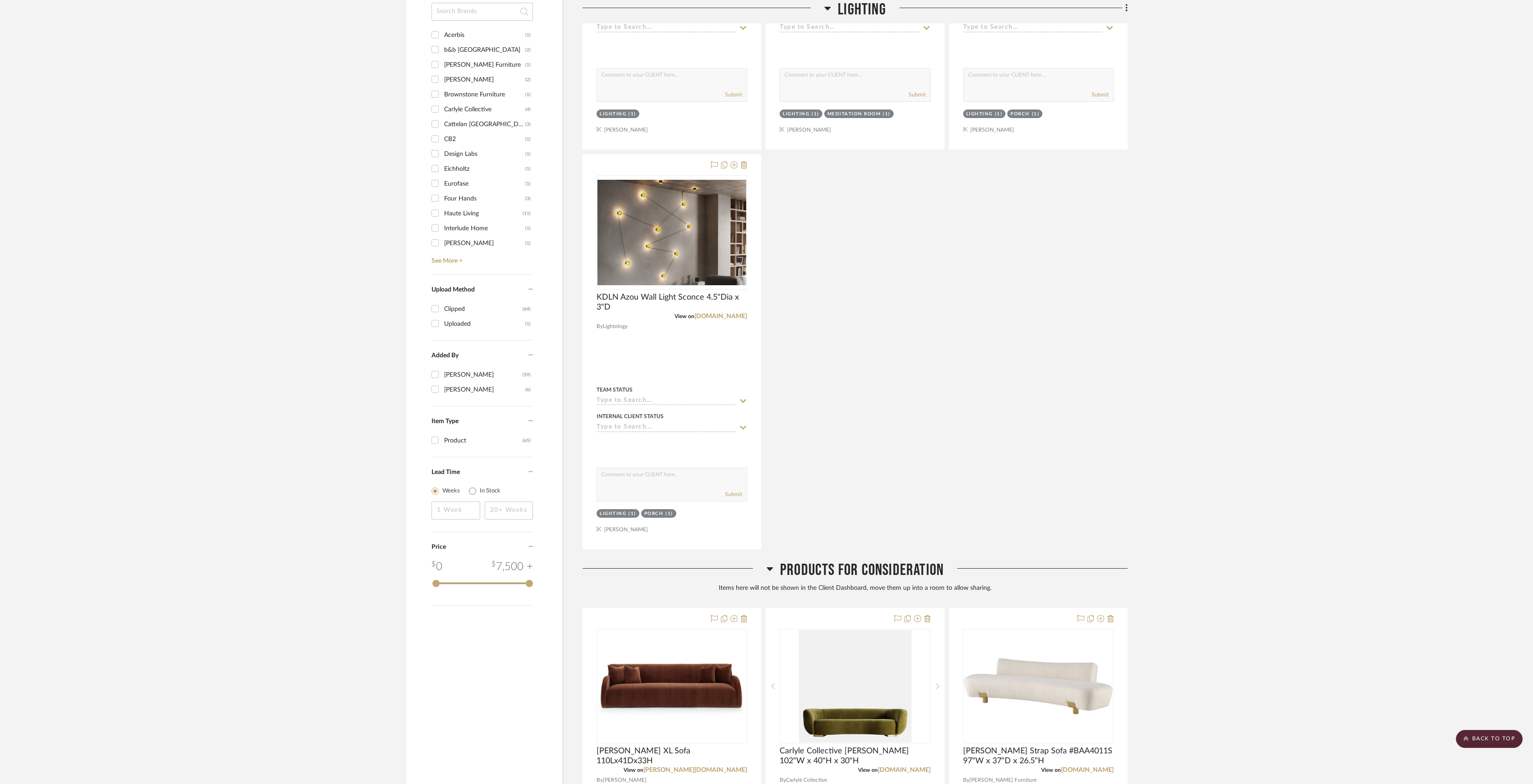
click at [861, 579] on span "Products For Consideration" at bounding box center [862, 570] width 164 height 19
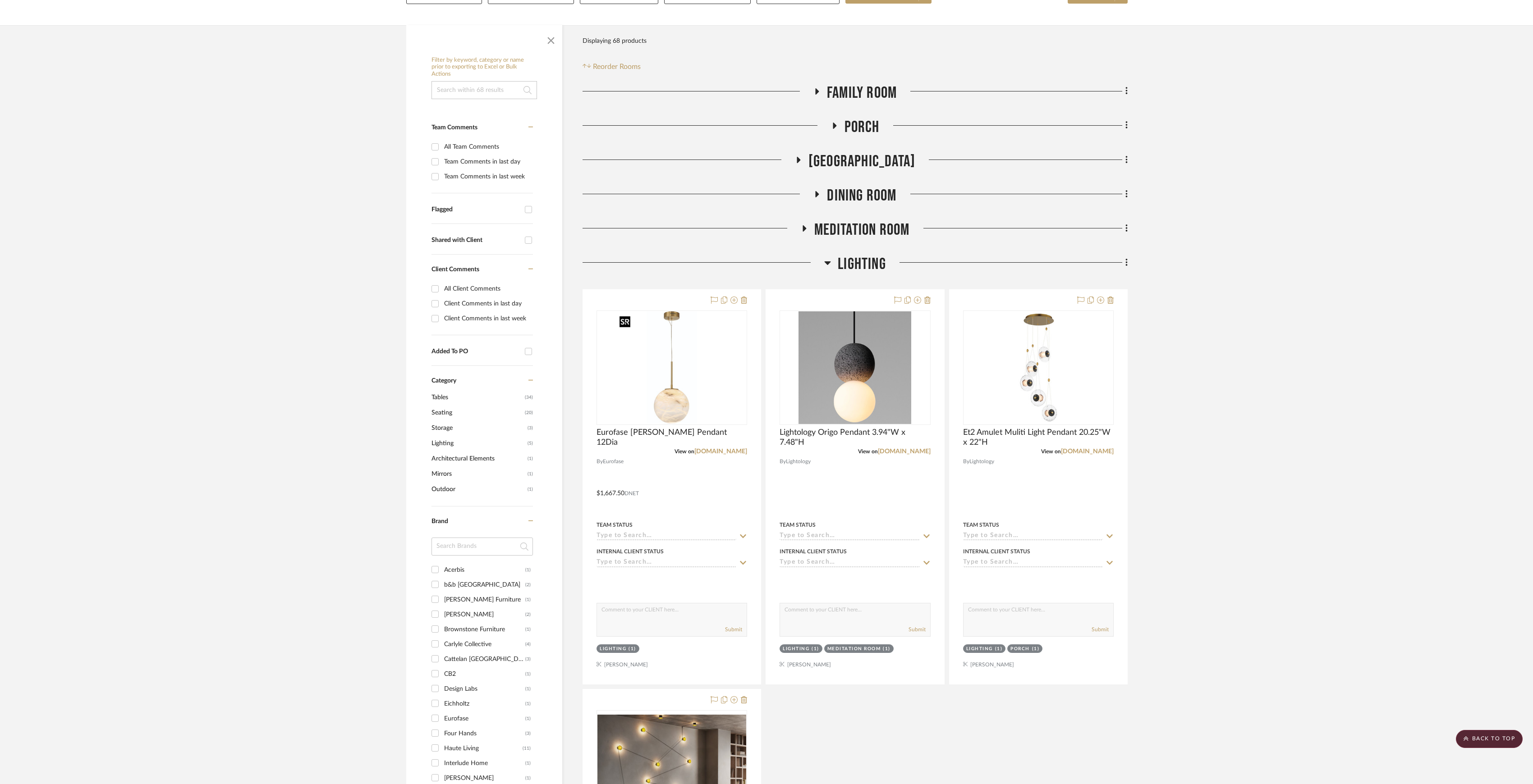
scroll to position [0, 0]
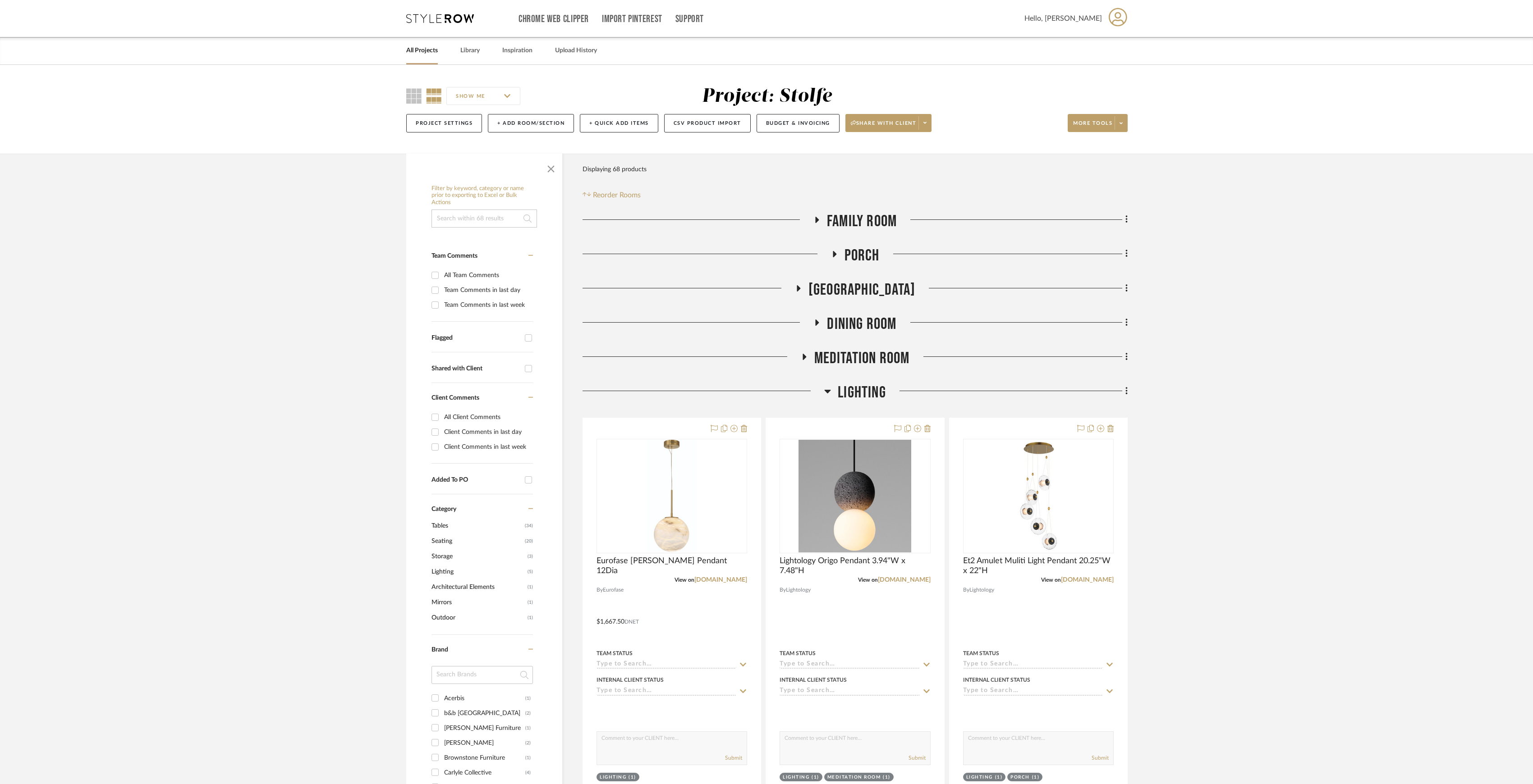
click at [430, 47] on link "All Projects" at bounding box center [422, 51] width 32 height 12
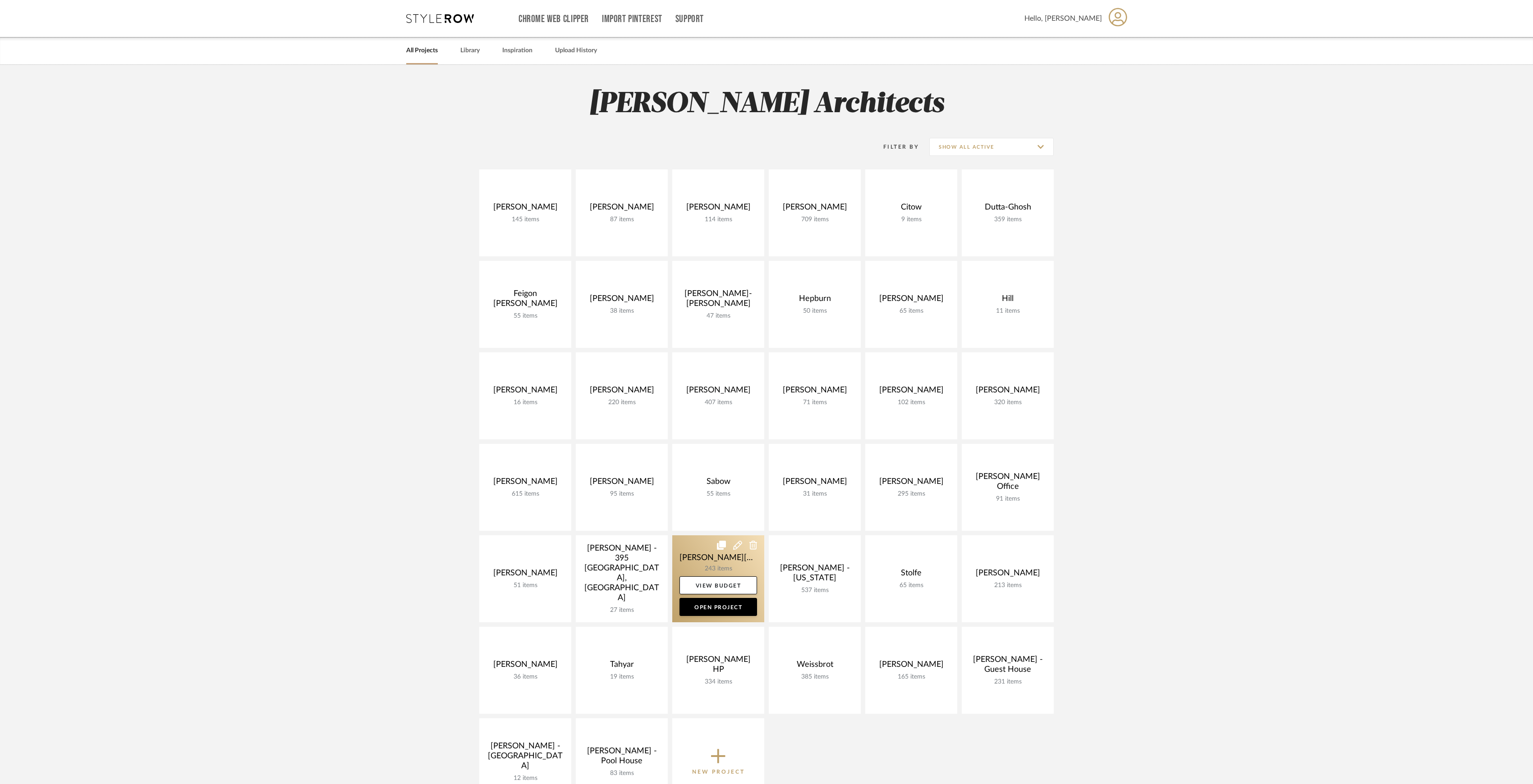
scroll to position [60, 0]
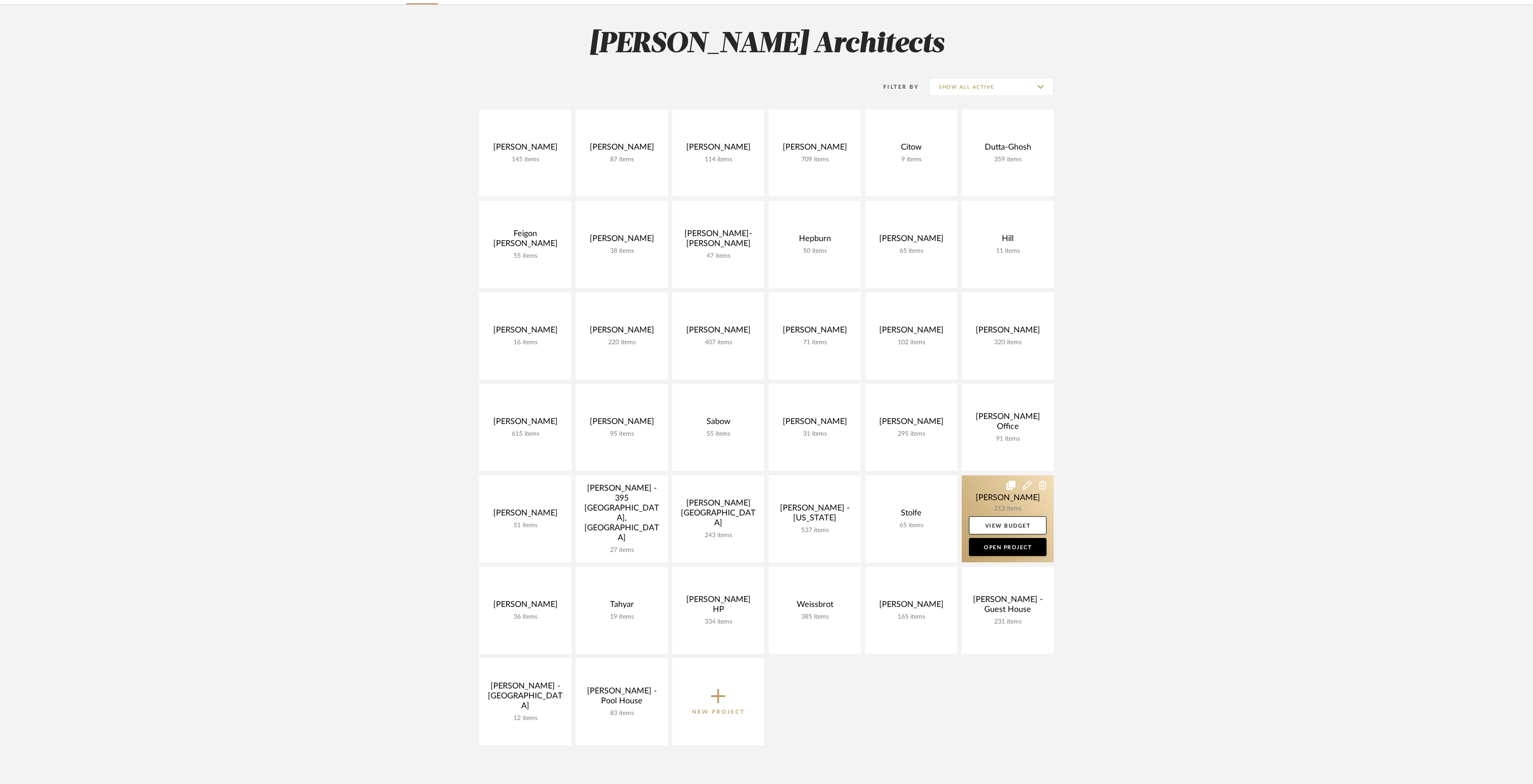
click at [1003, 501] on link at bounding box center [1008, 519] width 92 height 87
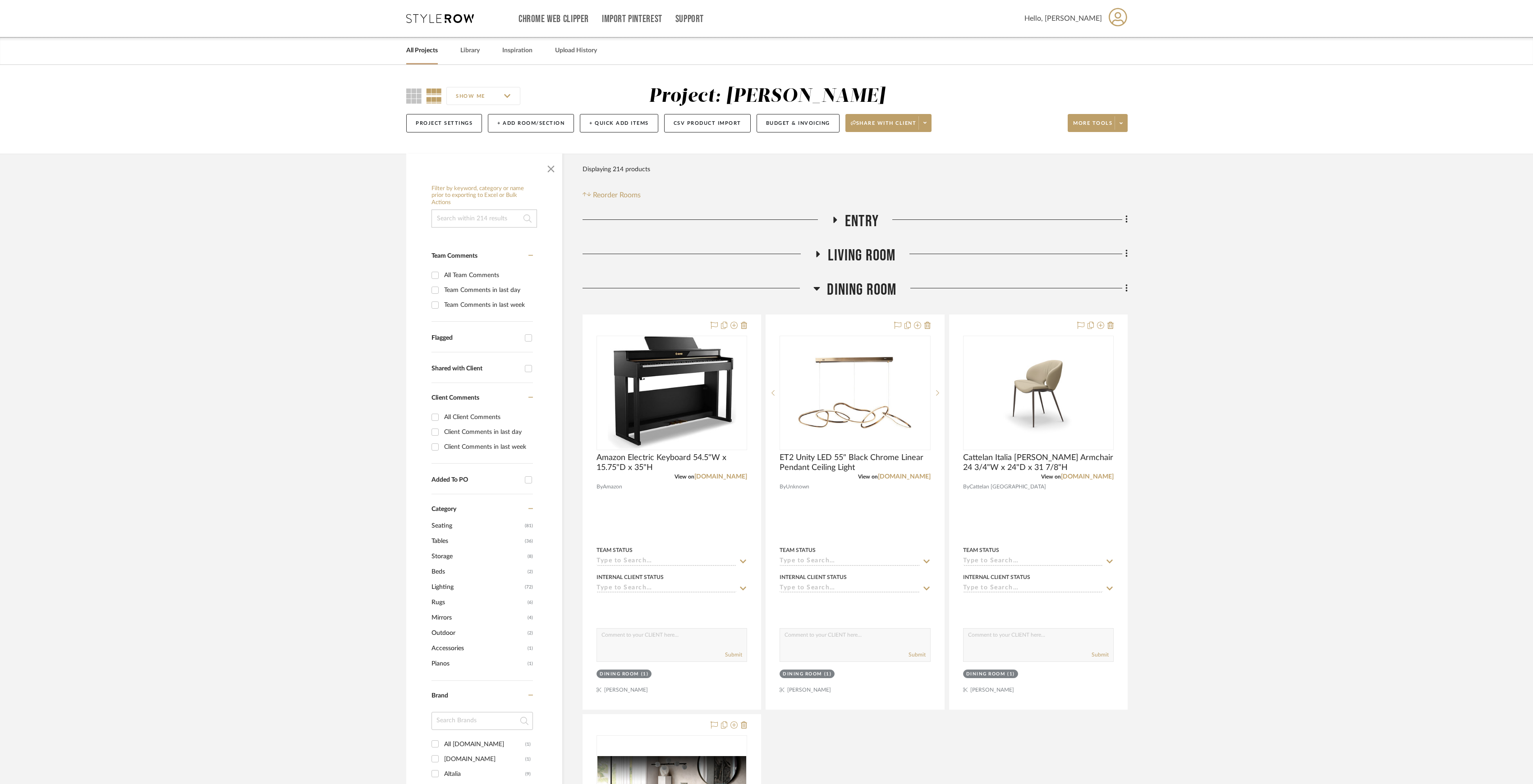
click at [882, 294] on span "Dining Room" at bounding box center [861, 290] width 69 height 19
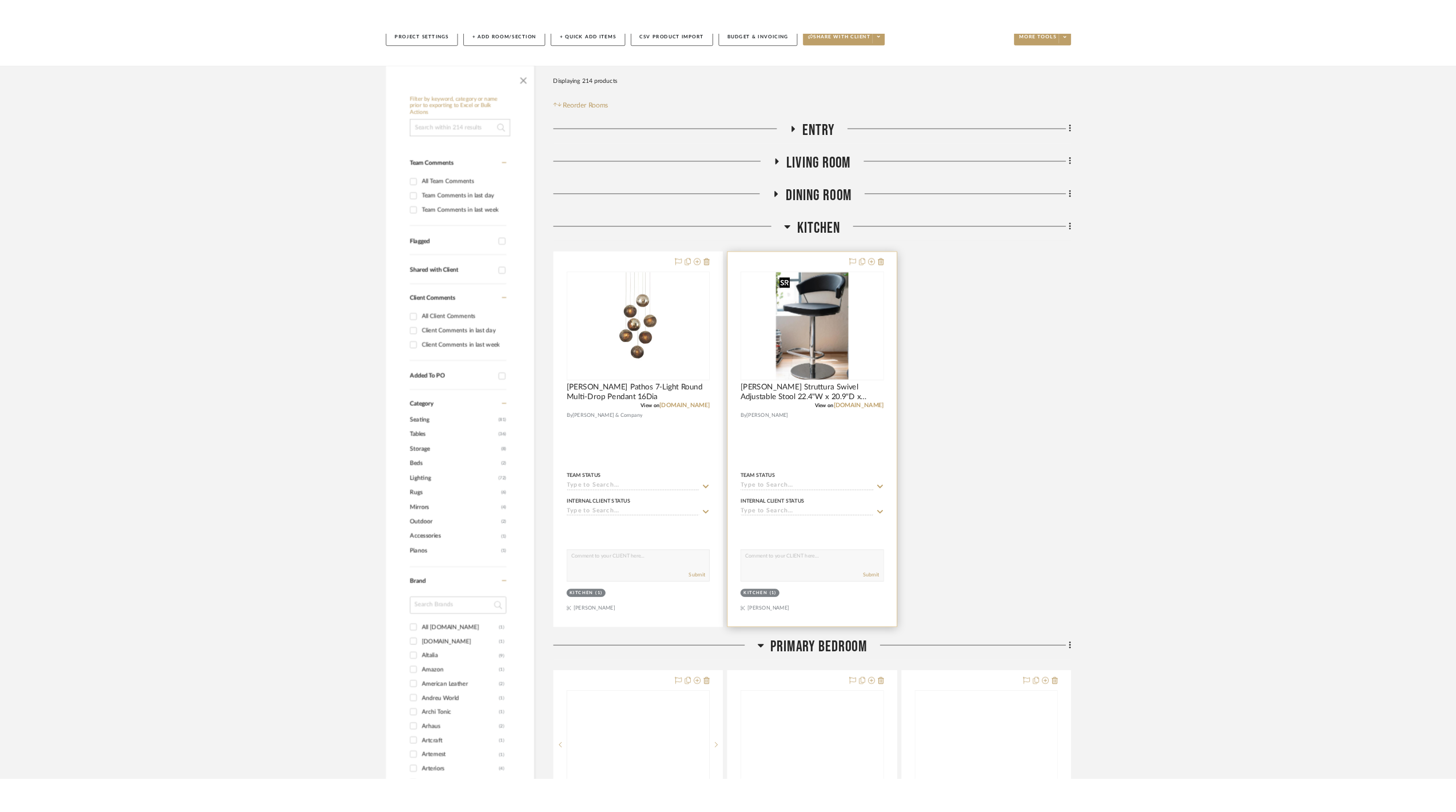
scroll to position [304, 0]
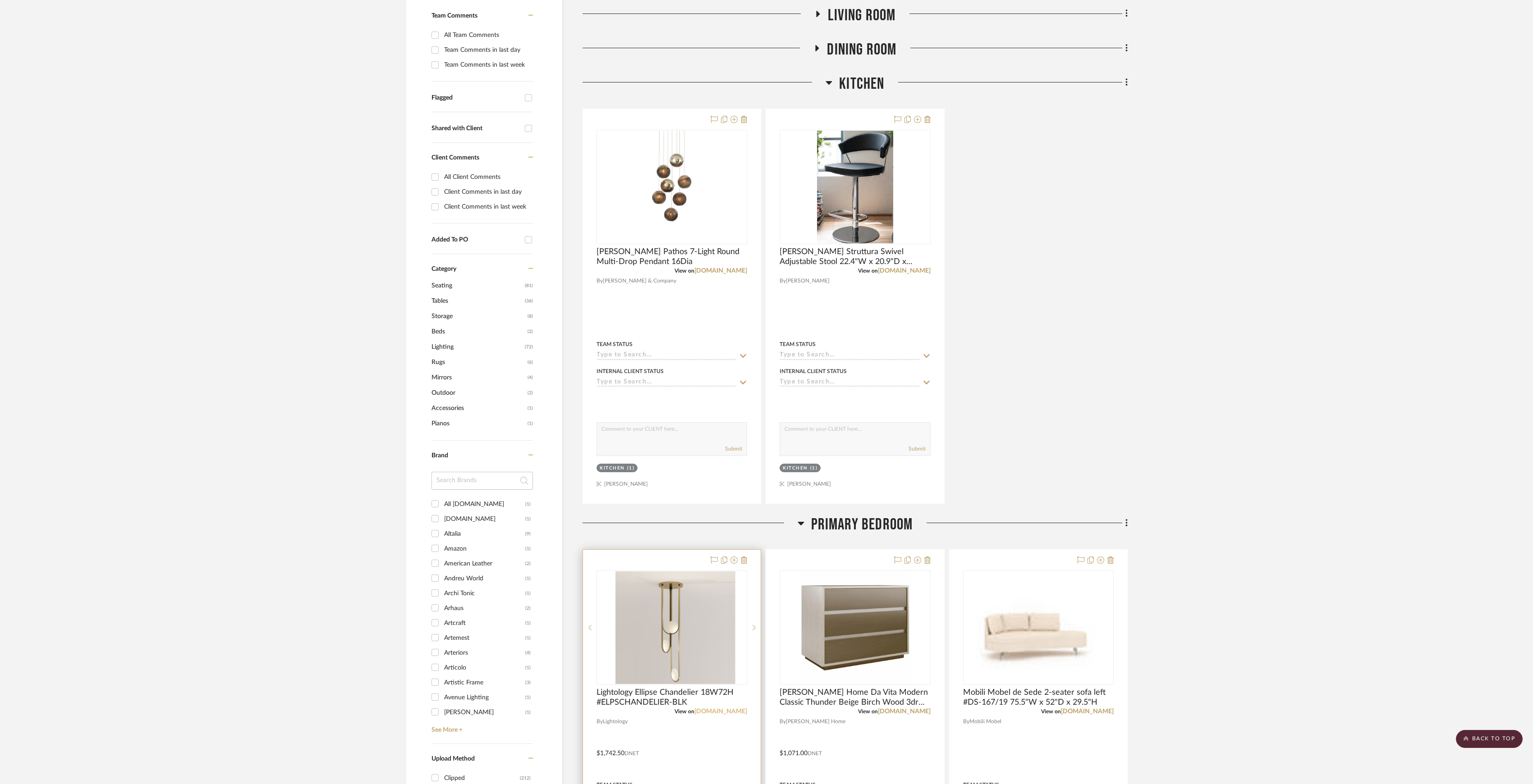
click at [733, 714] on link "[DOMAIN_NAME]" at bounding box center [720, 711] width 53 height 7
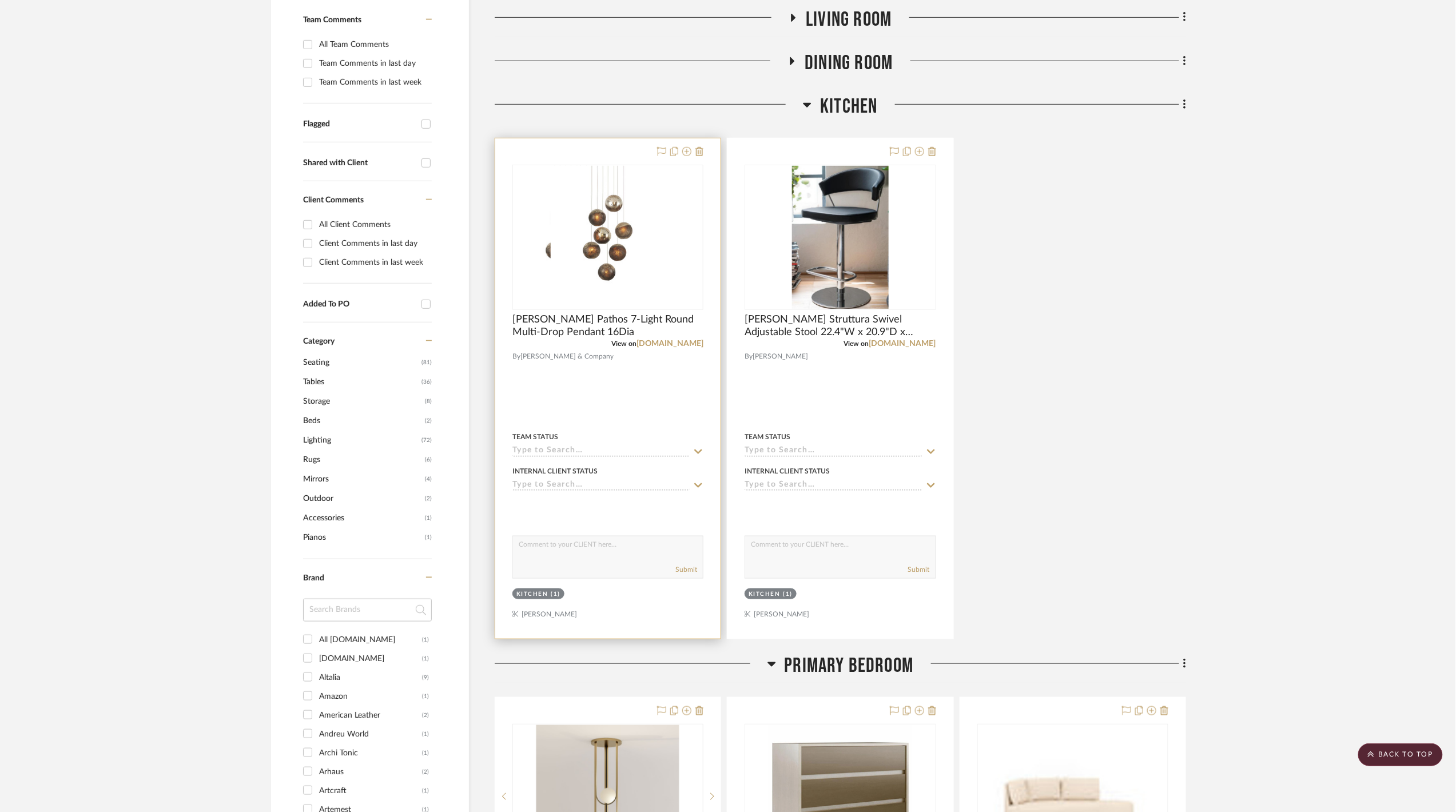
scroll to position [610, 0]
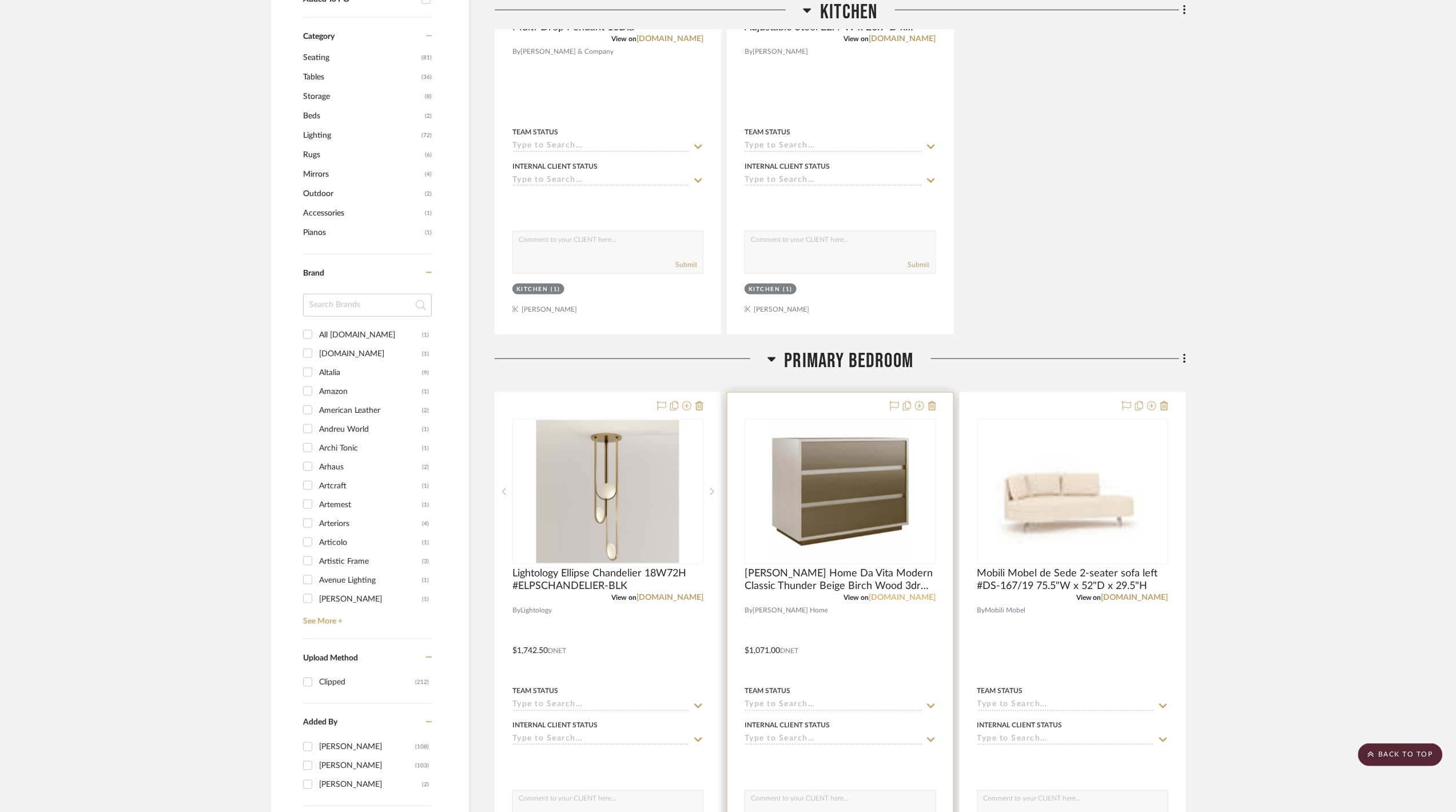
click at [906, 602] on link "[DOMAIN_NAME]" at bounding box center [902, 598] width 67 height 8
